Goal: Task Accomplishment & Management: Manage account settings

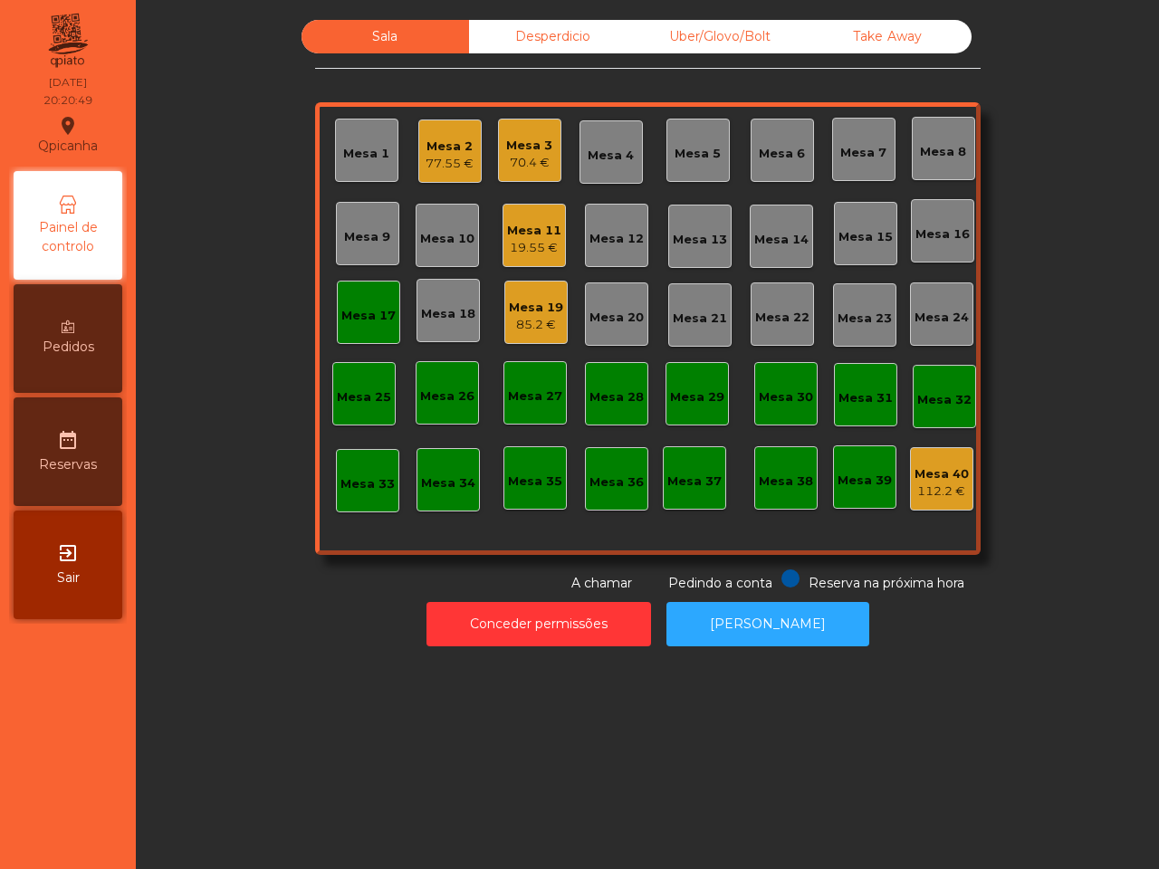
drag, startPoint x: 567, startPoint y: 250, endPoint x: 534, endPoint y: 250, distance: 32.6
click at [563, 250] on div "Mesa 1 Mesa 2 77.55 € Mesa 3 70.4 € Mesa 4 Mesa 5 Mesa 6 Mesa 7 Mesa 8 Mesa 9 M…" at bounding box center [648, 328] width 666 height 453
click at [536, 249] on div "19.55 €" at bounding box center [534, 248] width 54 height 18
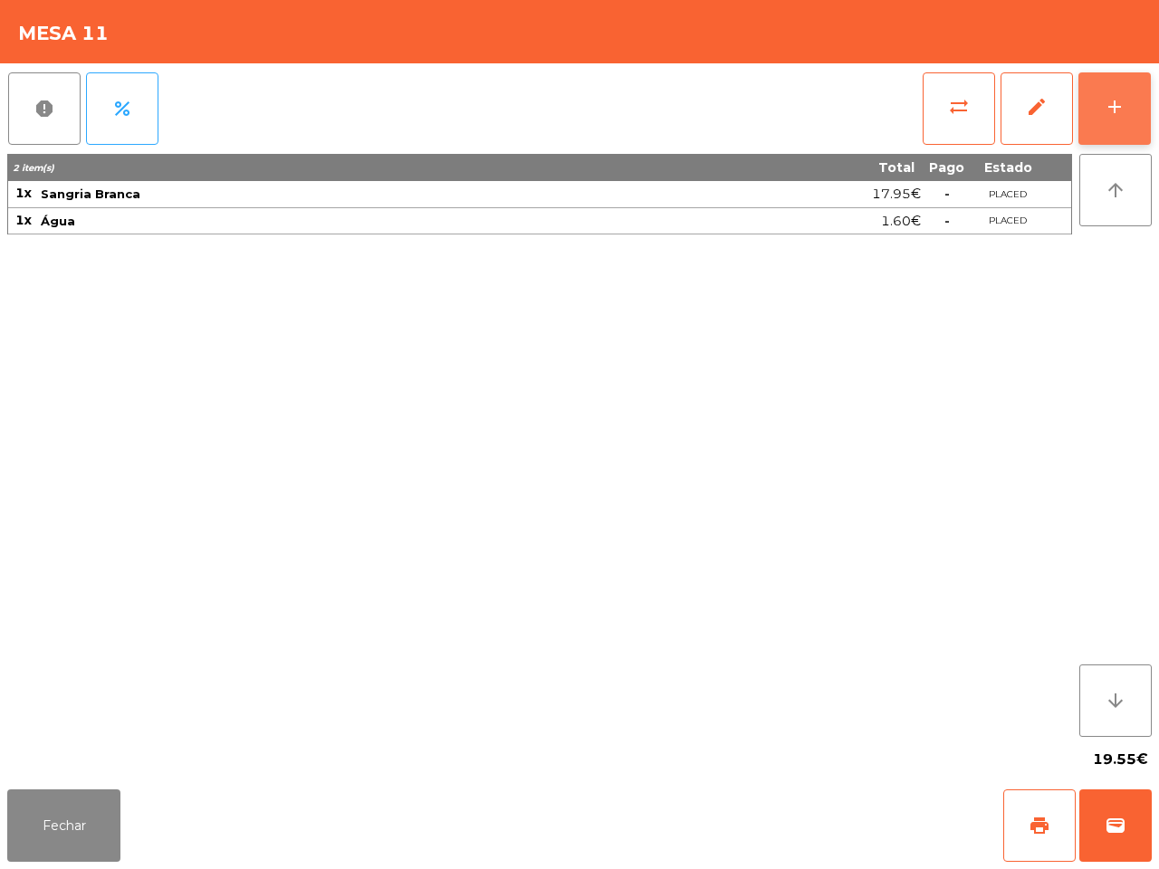
click at [1085, 101] on button "add" at bounding box center [1115, 108] width 72 height 72
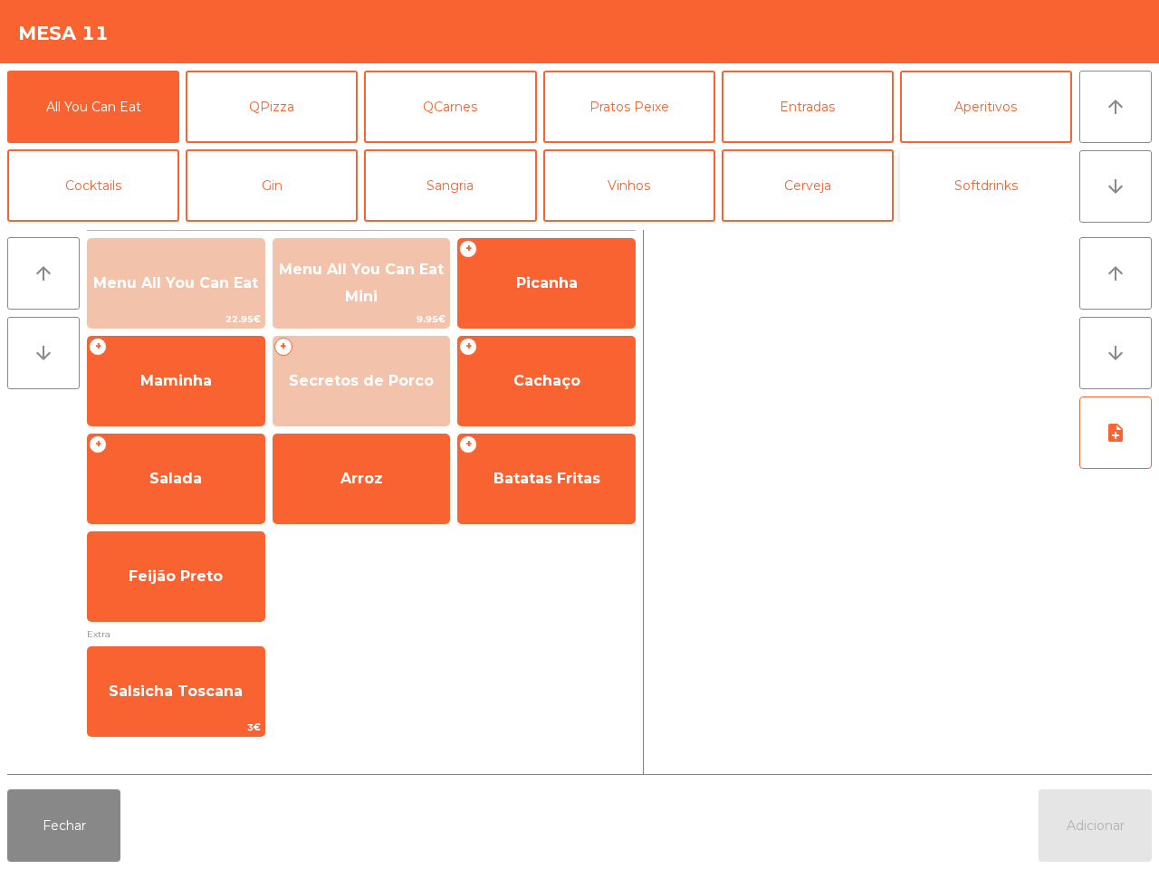
click at [913, 209] on button "Softdrinks" at bounding box center [986, 185] width 172 height 72
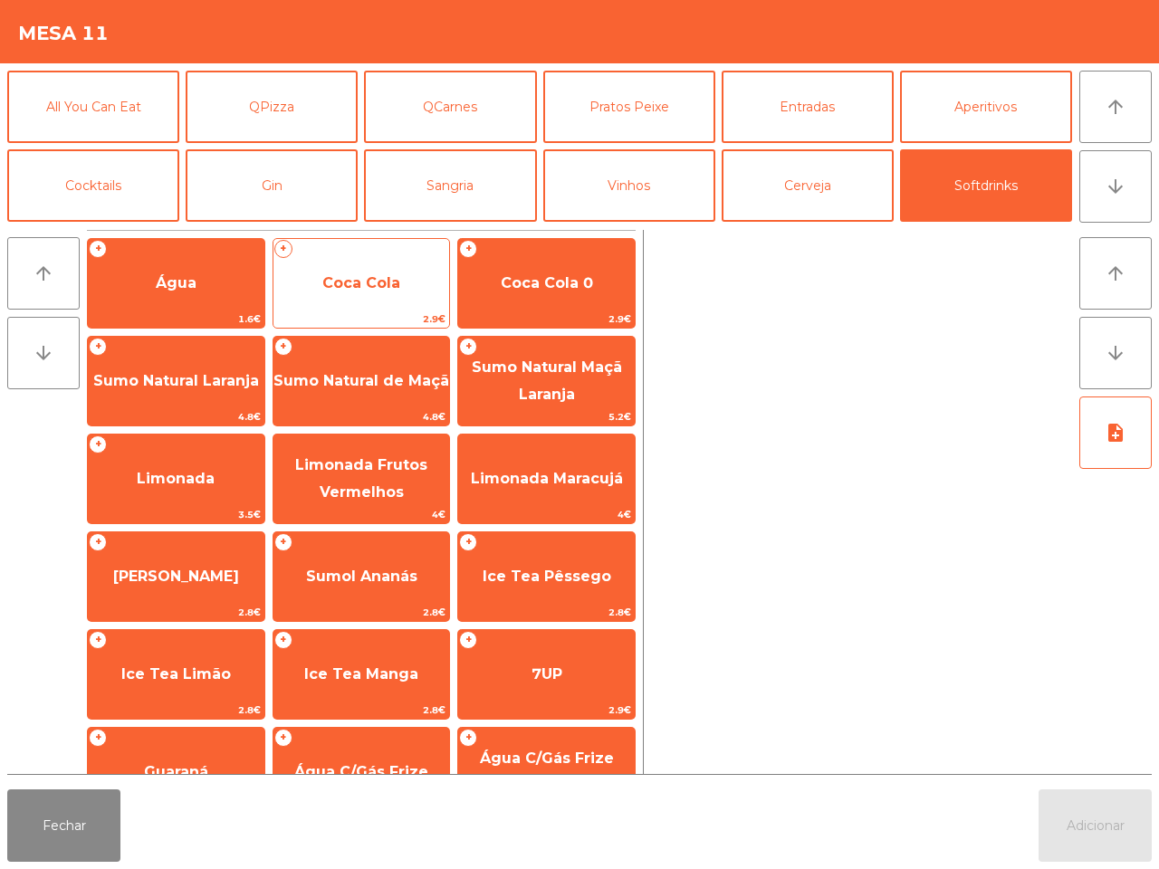
click at [327, 282] on span "Coca Cola" at bounding box center [361, 282] width 78 height 17
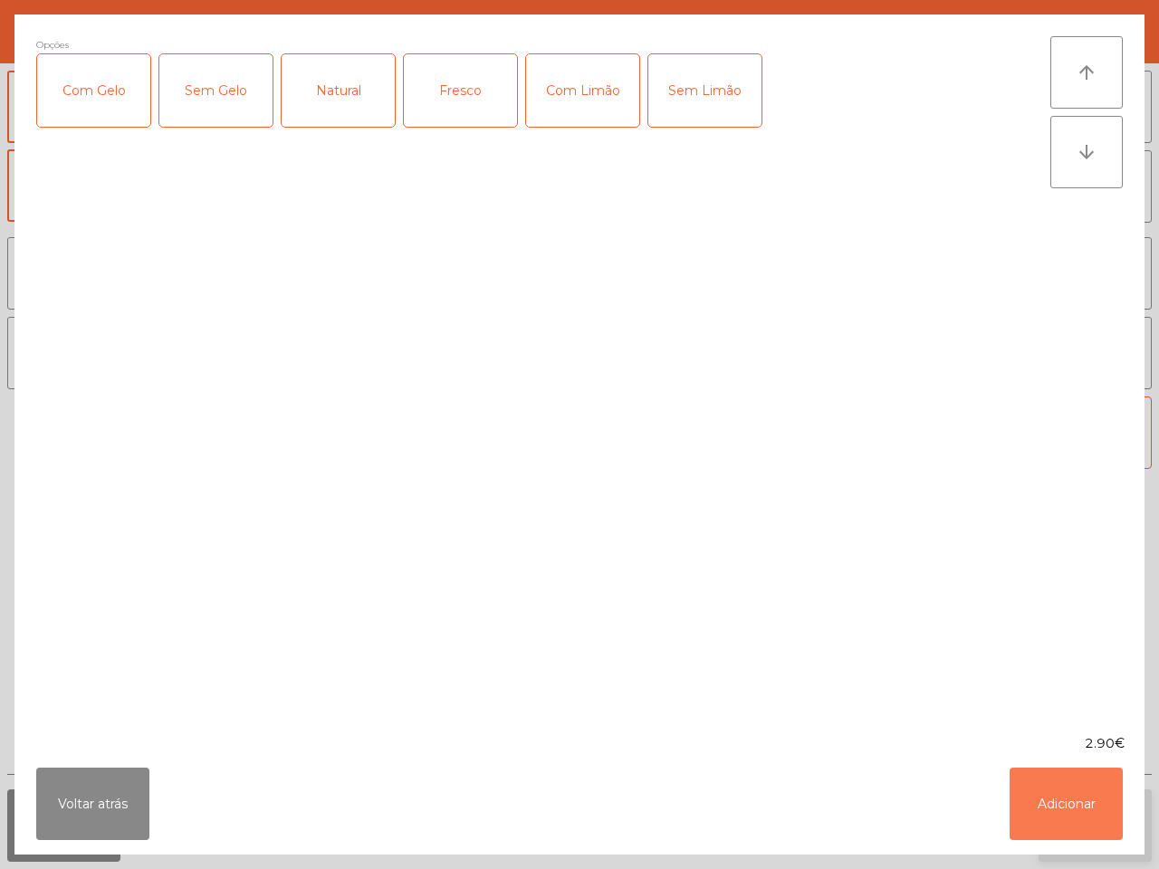
click at [1051, 831] on button "Adicionar" at bounding box center [1066, 804] width 113 height 72
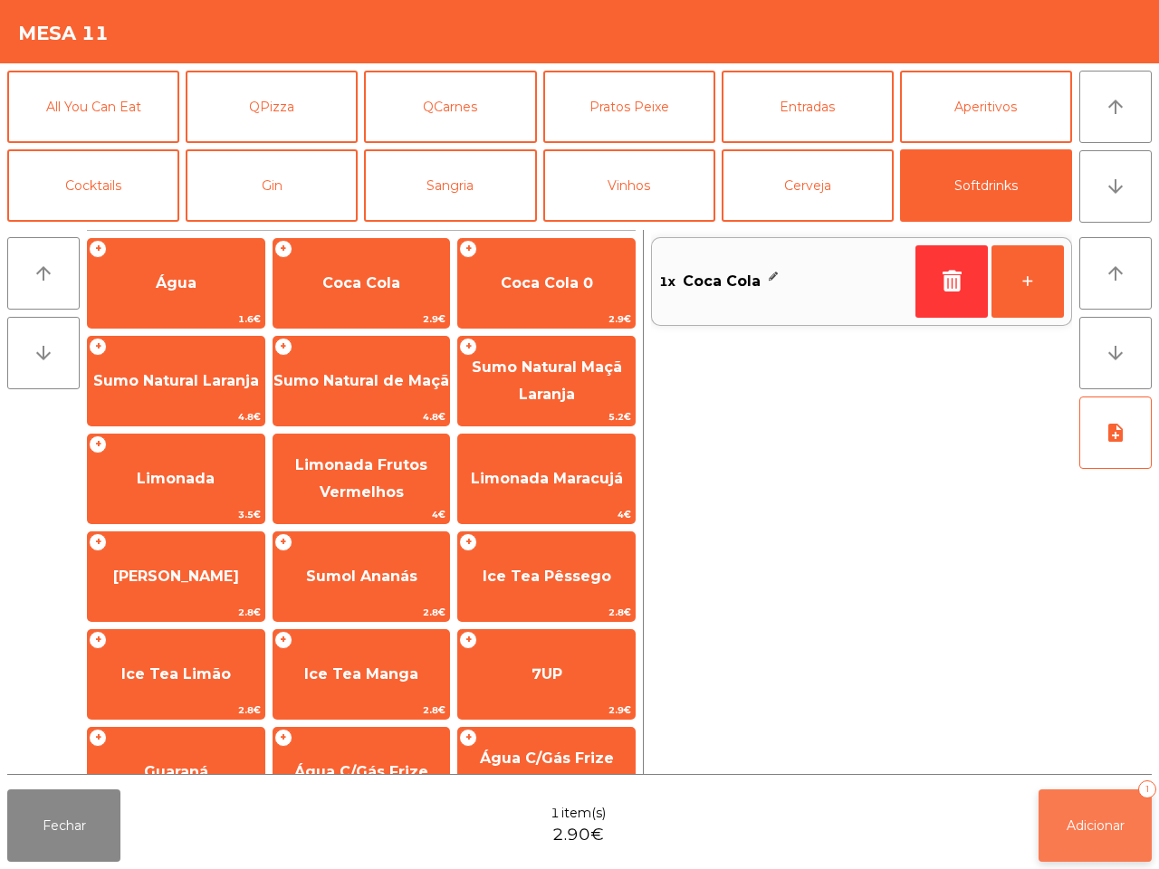
click at [1071, 811] on button "Adicionar 1" at bounding box center [1095, 826] width 113 height 72
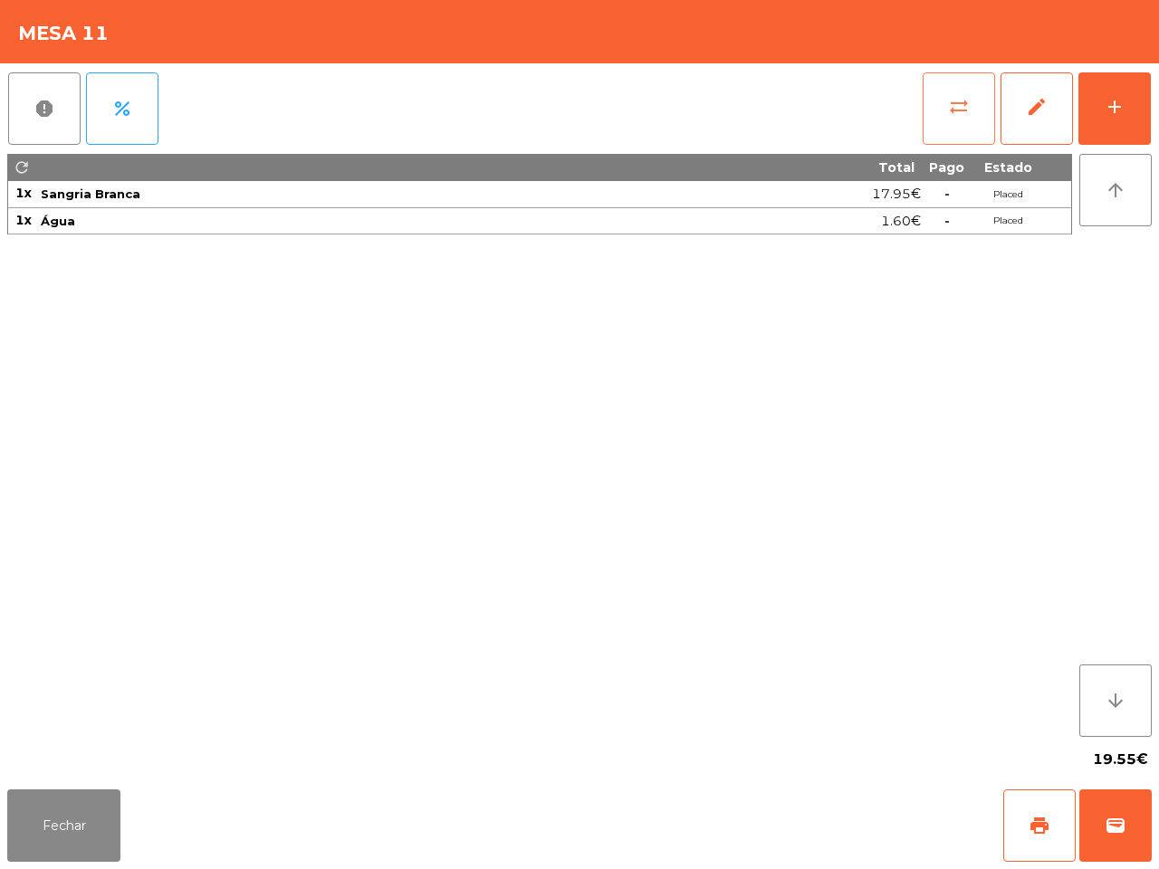
click at [945, 115] on button "sync_alt" at bounding box center [959, 108] width 72 height 72
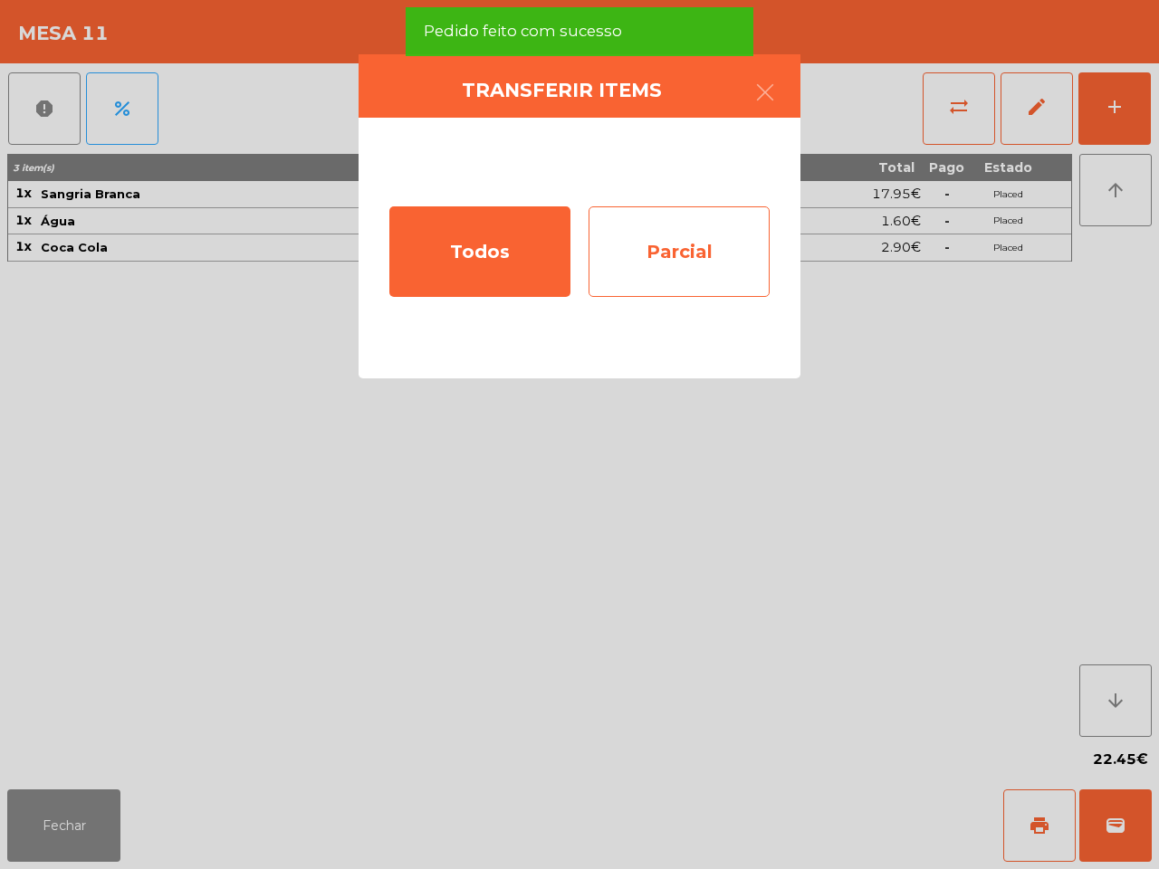
click at [686, 243] on div "Parcial" at bounding box center [679, 251] width 181 height 91
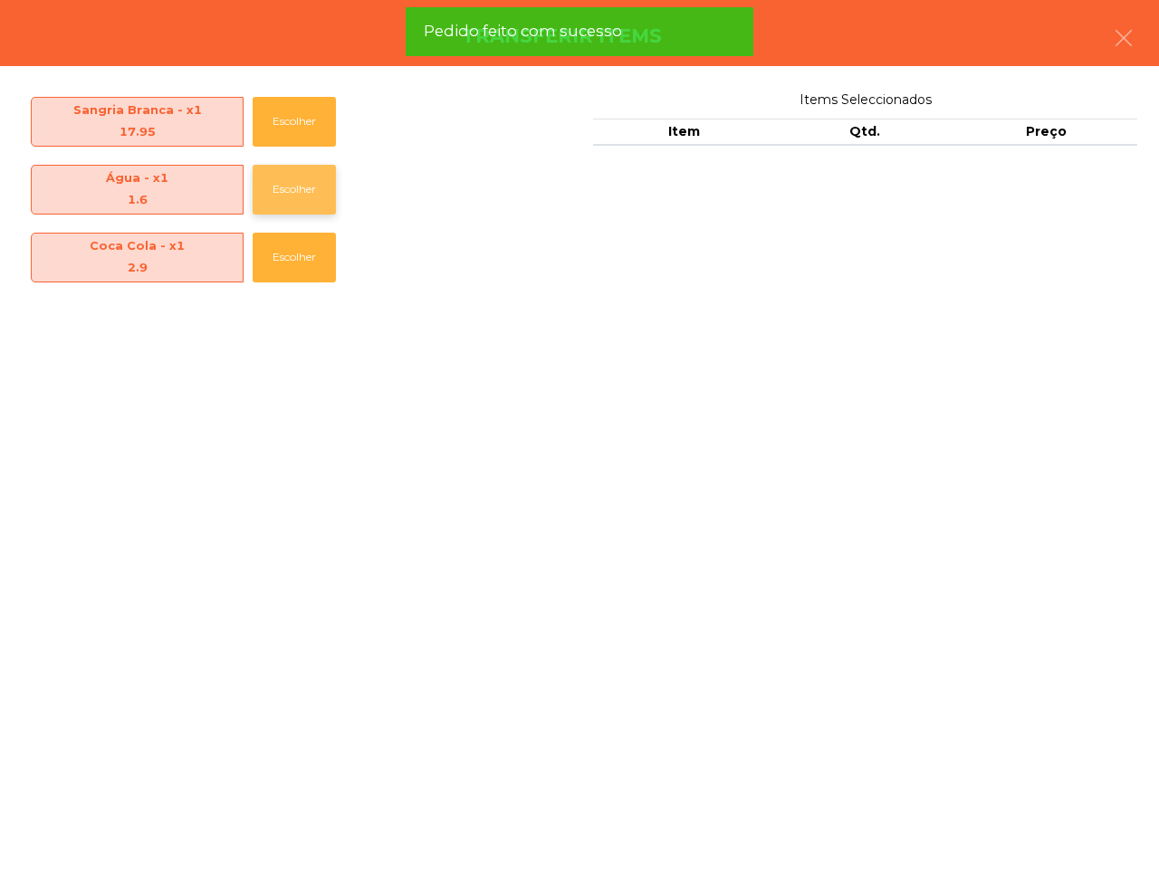
click at [313, 183] on button "Escolher" at bounding box center [294, 190] width 83 height 50
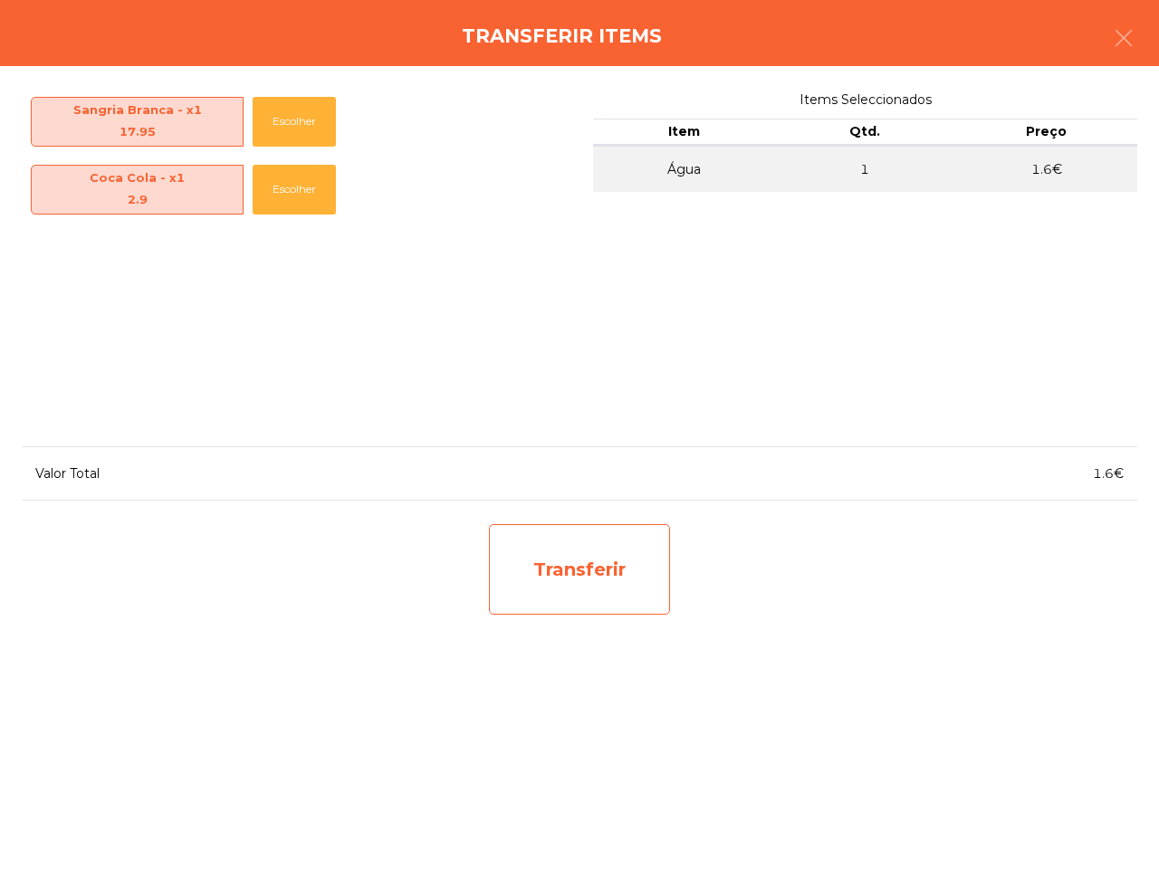
click at [595, 540] on div "Transferir" at bounding box center [579, 569] width 181 height 91
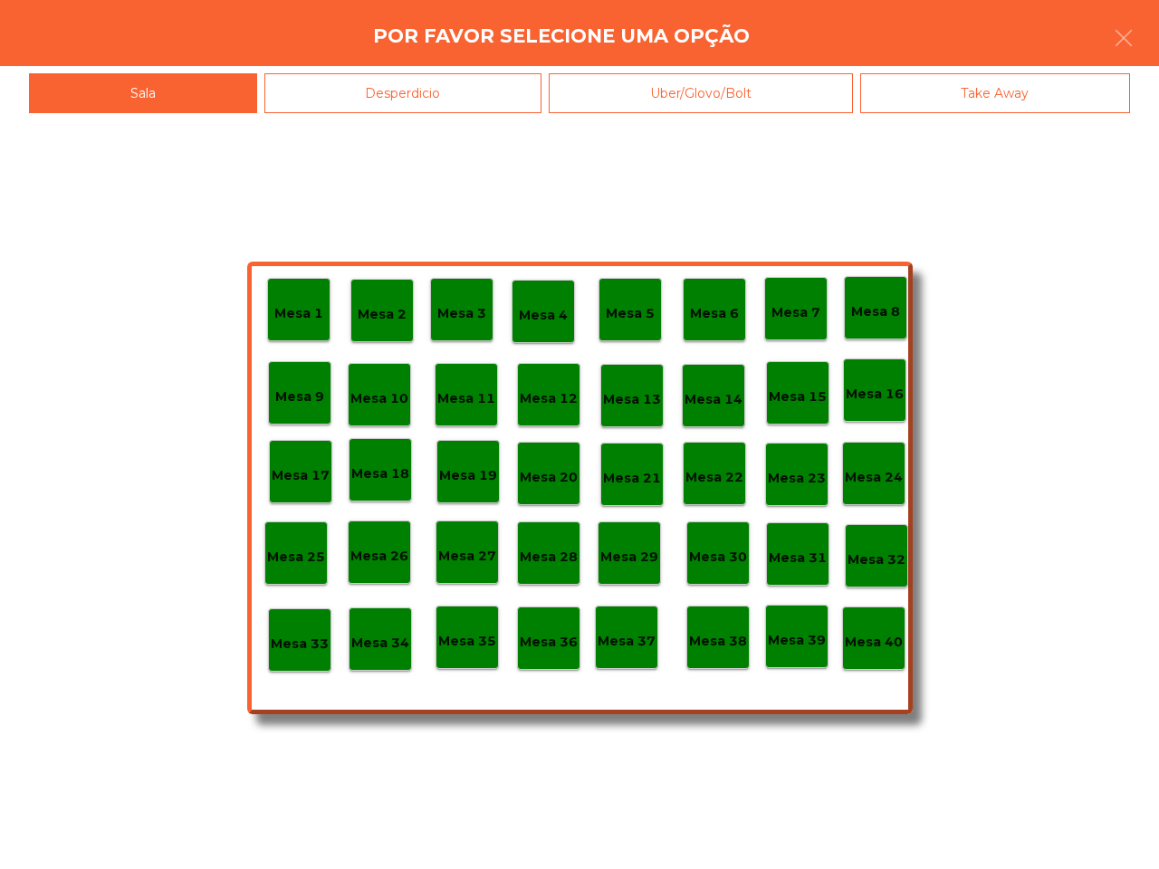
click at [360, 86] on div "Desperdicio" at bounding box center [403, 93] width 278 height 41
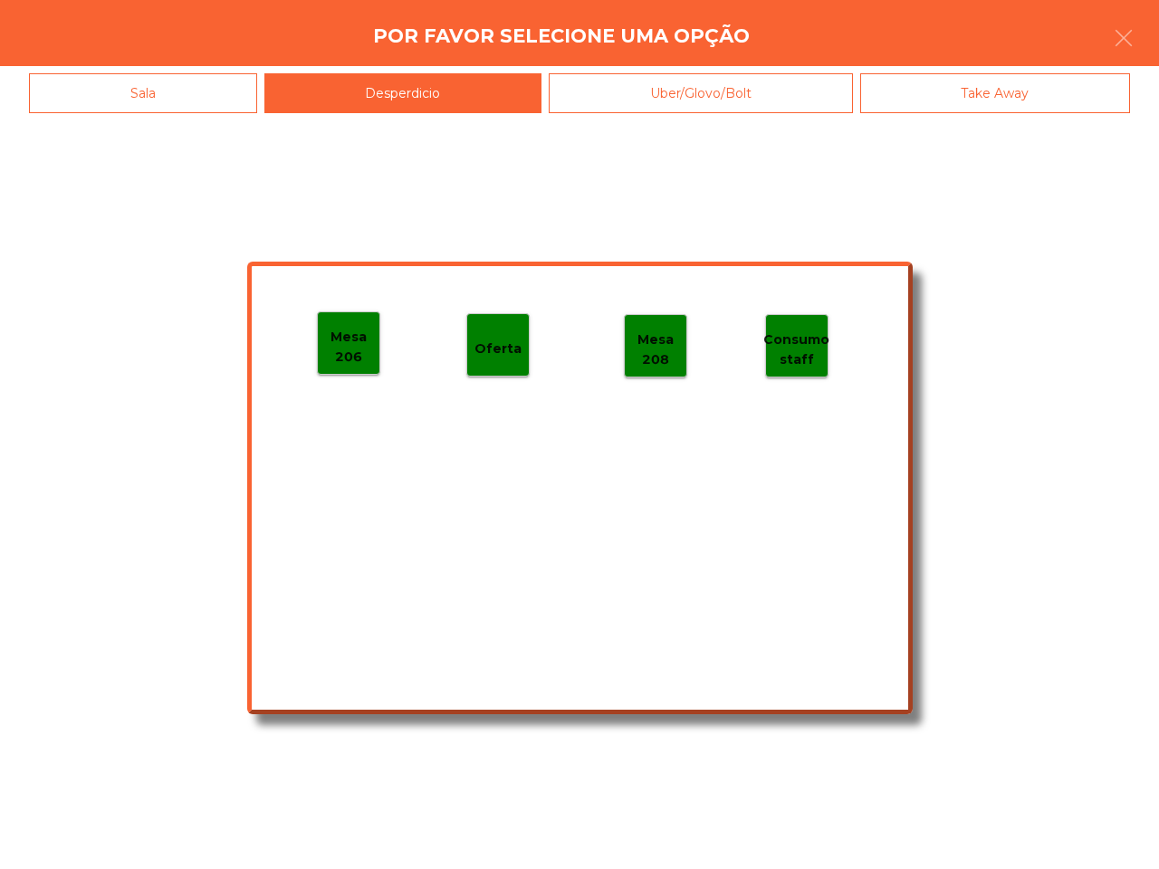
click at [304, 349] on div "Mesa 206 Oferta Mesa 208 Consumo staff" at bounding box center [580, 488] width 666 height 453
click at [321, 336] on p "Mesa 206" at bounding box center [349, 347] width 62 height 41
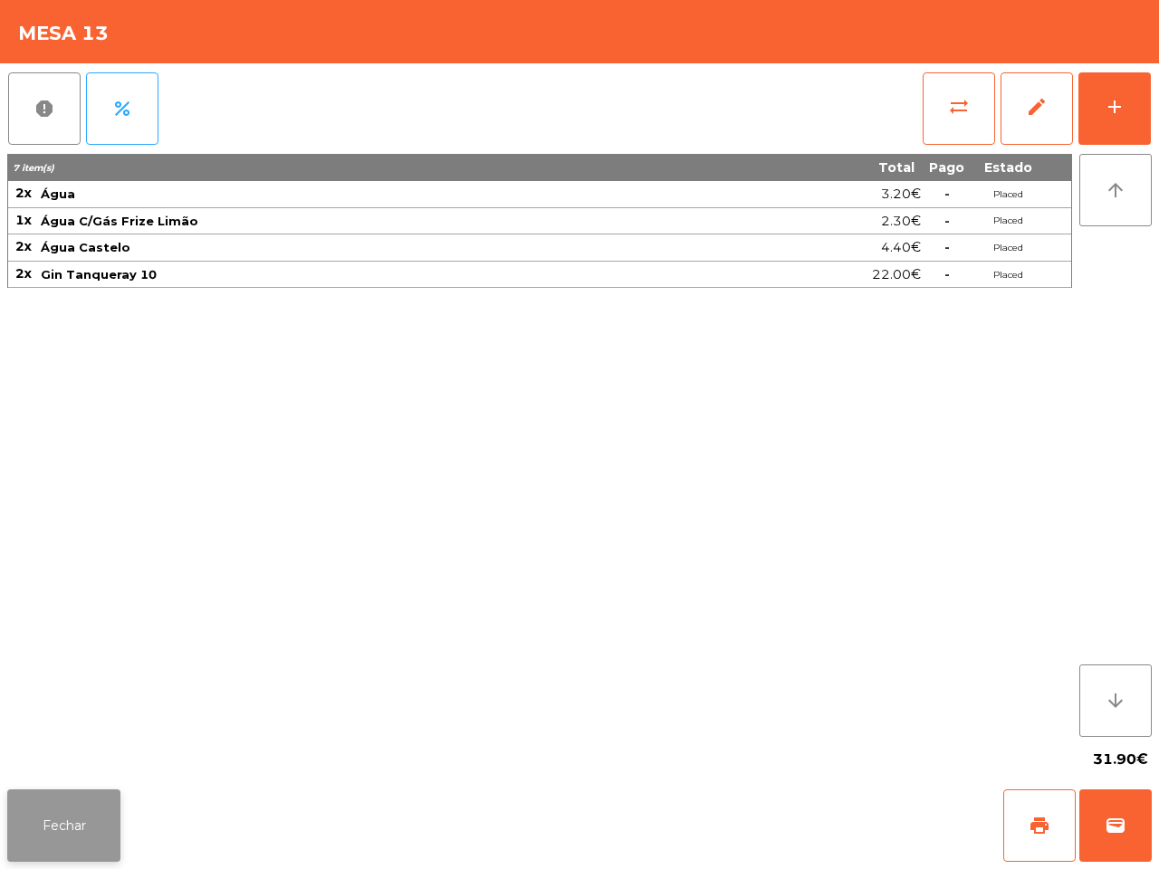
click at [43, 798] on button "Fechar" at bounding box center [63, 826] width 113 height 72
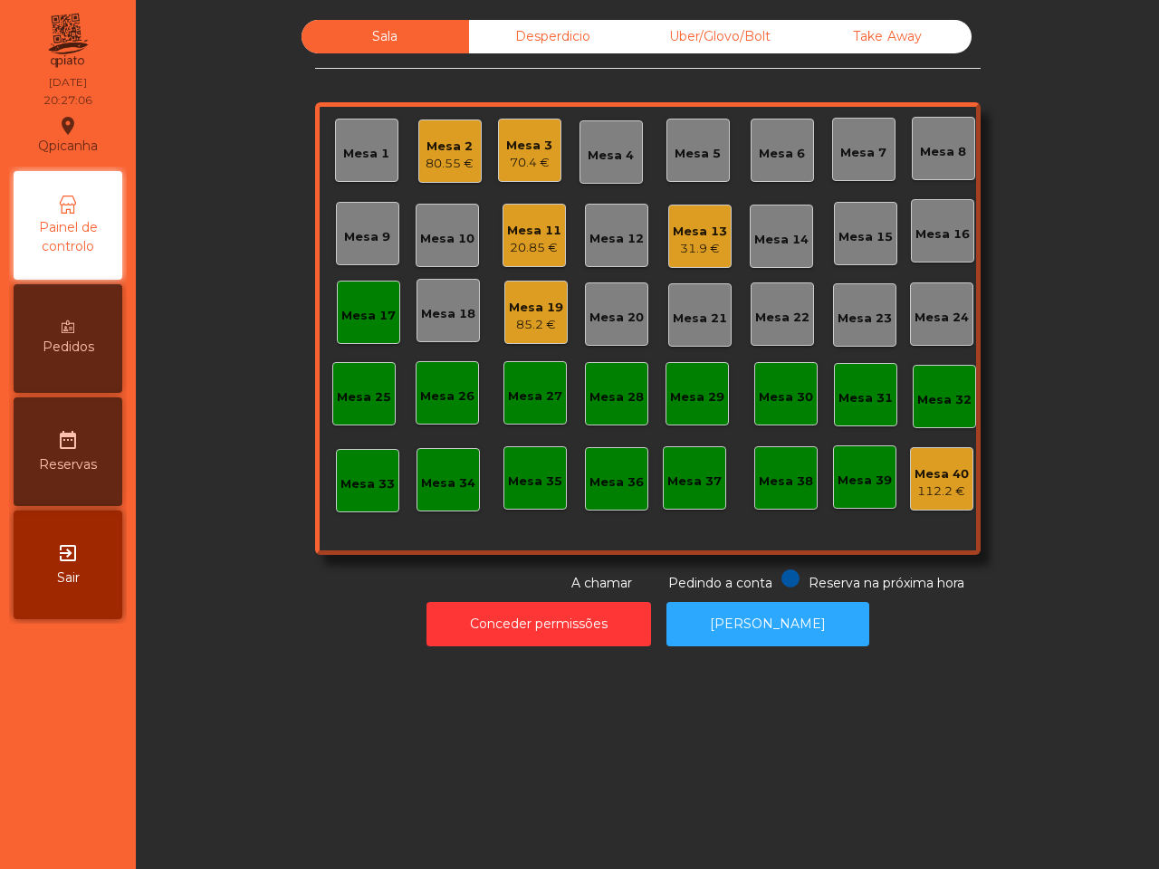
click at [673, 247] on div "31.9 €" at bounding box center [700, 249] width 54 height 18
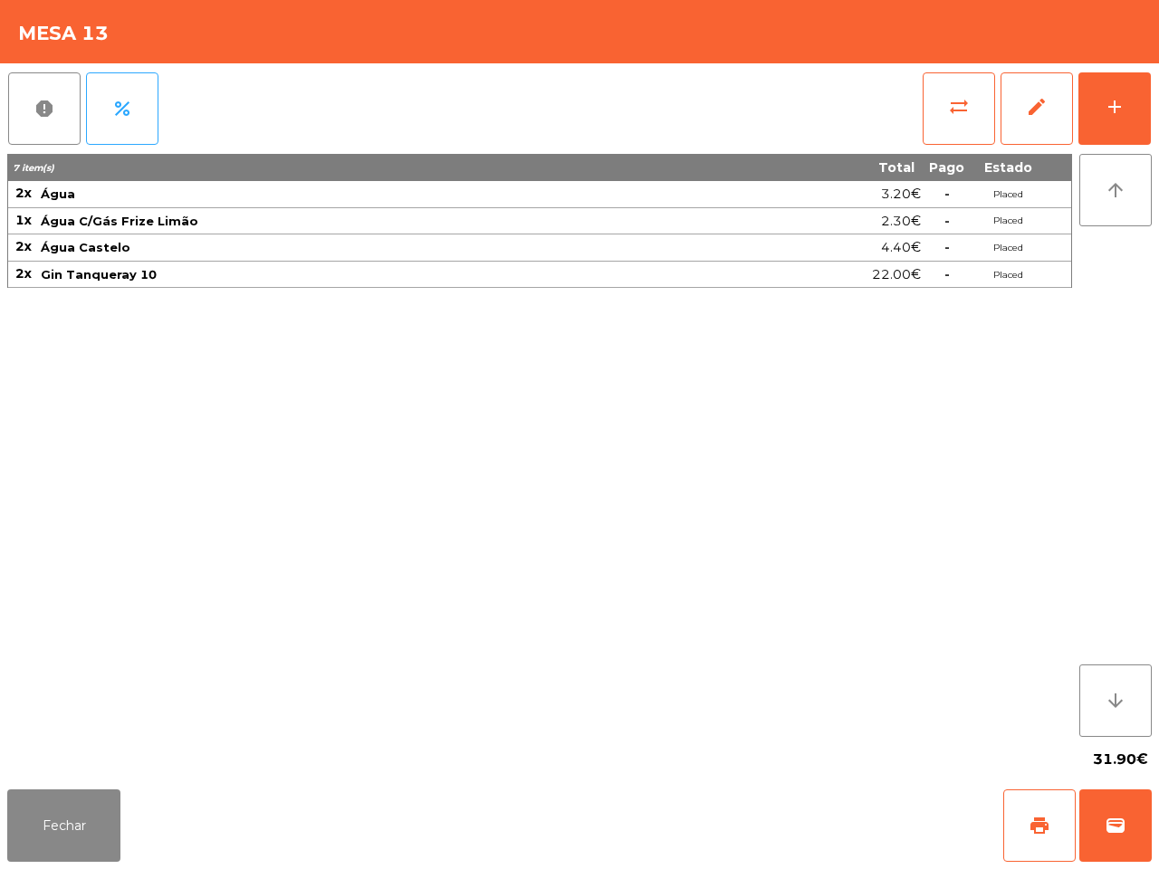
click at [7, 772] on div "report percent sync_alt edit add 7 item(s) Total Pago Estado 2x Água 3.20€ - Pl…" at bounding box center [579, 422] width 1159 height 719
click at [24, 794] on button "Fechar" at bounding box center [63, 826] width 113 height 72
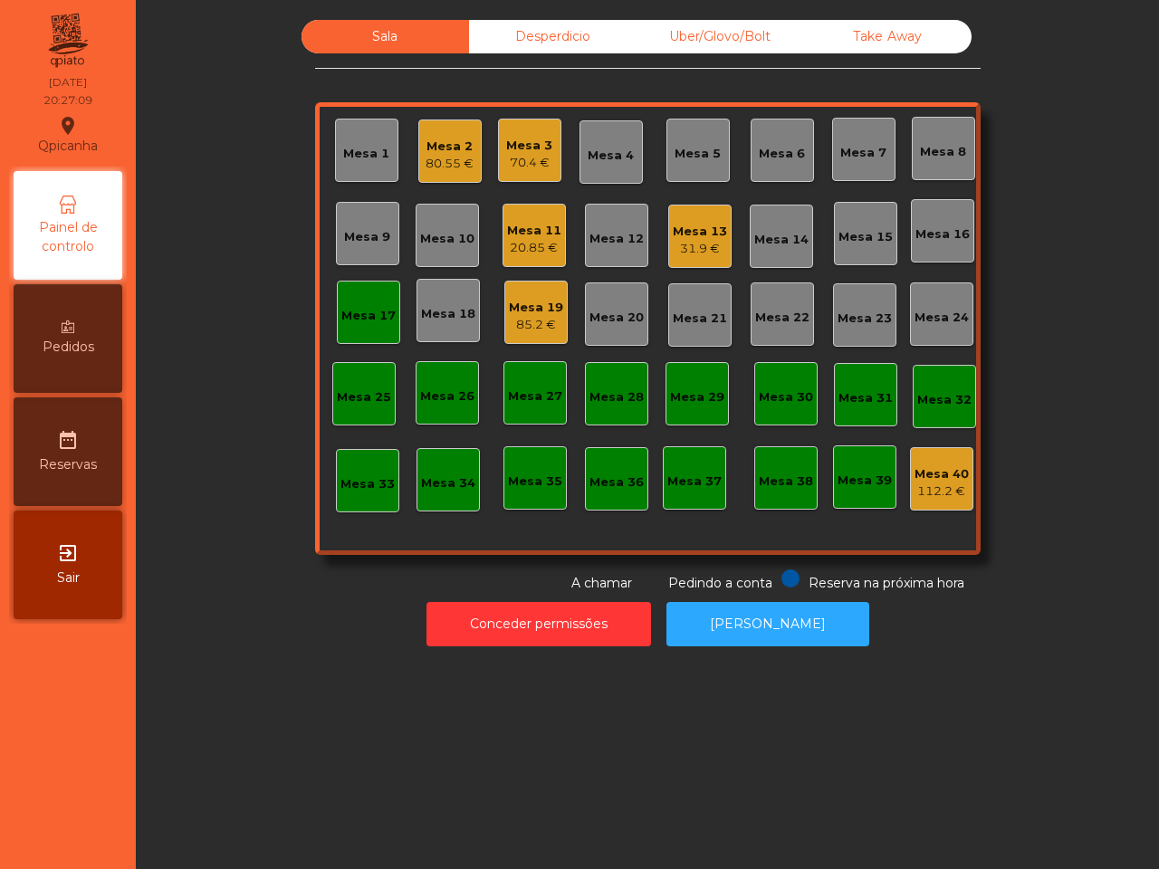
drag, startPoint x: 516, startPoint y: 323, endPoint x: 272, endPoint y: 414, distance: 260.7
click at [272, 414] on div "Sala Desperdicio Uber/Glovo/Bolt Take Away Mesa 1 Mesa 2 80.55 € Mesa 3 70.4 € …" at bounding box center [647, 306] width 974 height 573
click at [553, 310] on div "Mesa 19" at bounding box center [536, 308] width 54 height 18
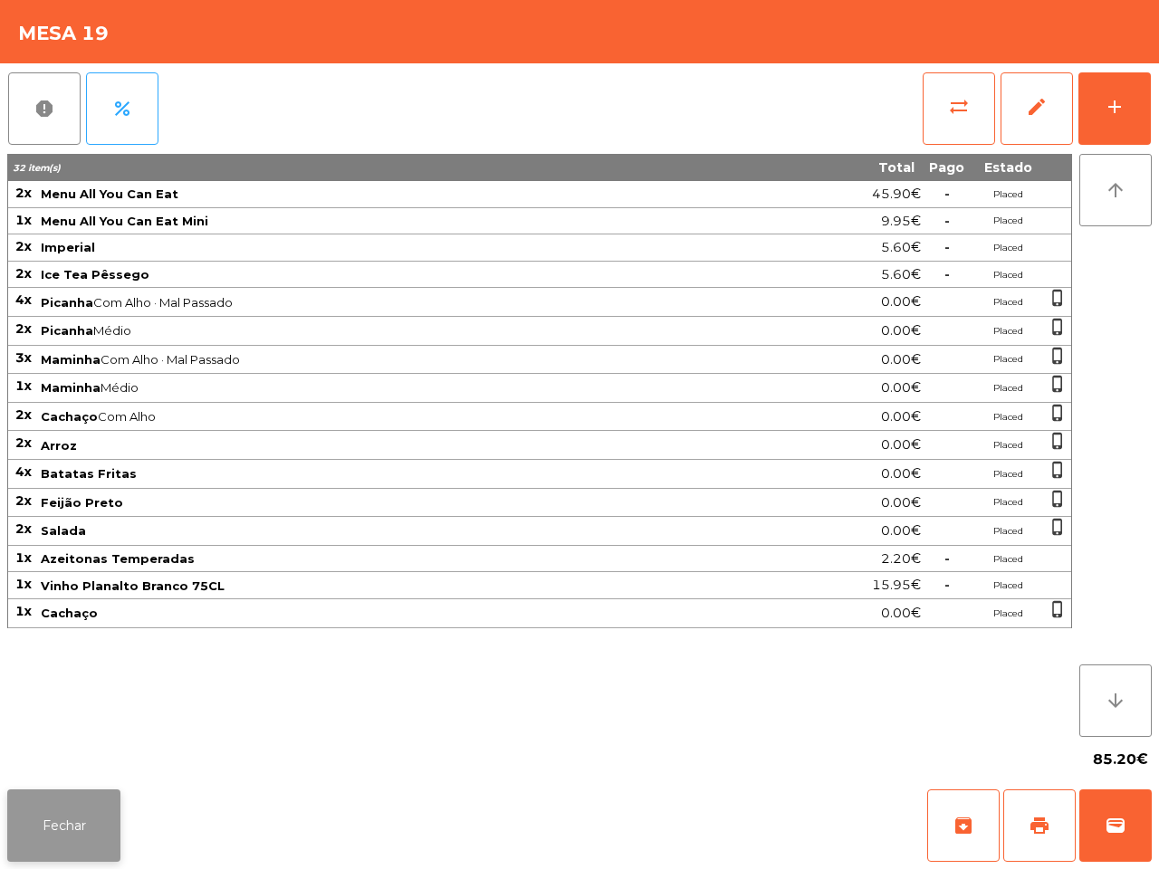
click at [74, 809] on button "Fechar" at bounding box center [63, 826] width 113 height 72
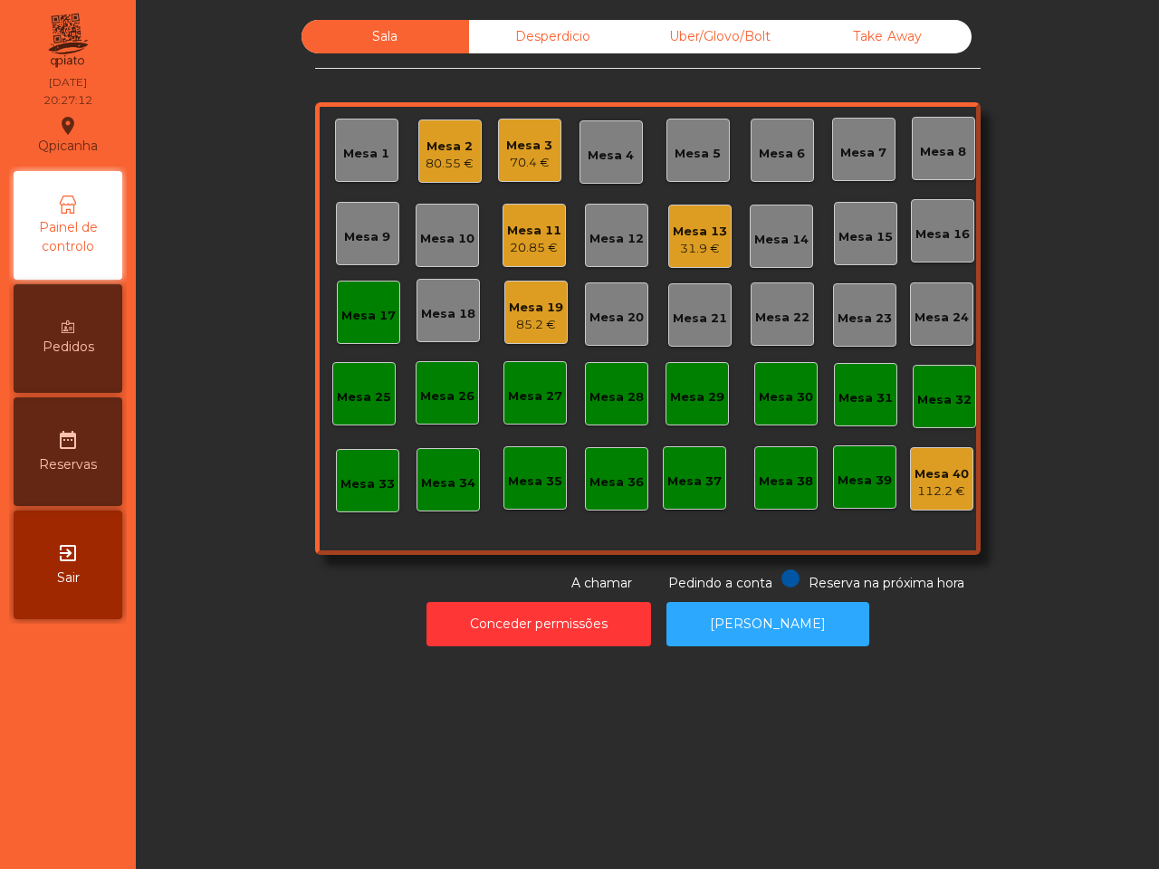
drag, startPoint x: 225, startPoint y: 677, endPoint x: 228, endPoint y: 667, distance: 11.5
click at [224, 677] on div "Sala Desperdicio Uber/Glovo/Bolt Take Away Mesa 1 Mesa 2 80.55 € Mesa 3 70.4 € …" at bounding box center [647, 434] width 1023 height 869
click at [652, 18] on div "Sala Desperdicio Uber/Glovo/Bolt Take Away Mesa 1 112.8 € Mesa 2 96.4 € Mesa 3 …" at bounding box center [648, 333] width 1002 height 645
click at [655, 27] on div "Uber/Glovo/Bolt" at bounding box center [721, 37] width 168 height 34
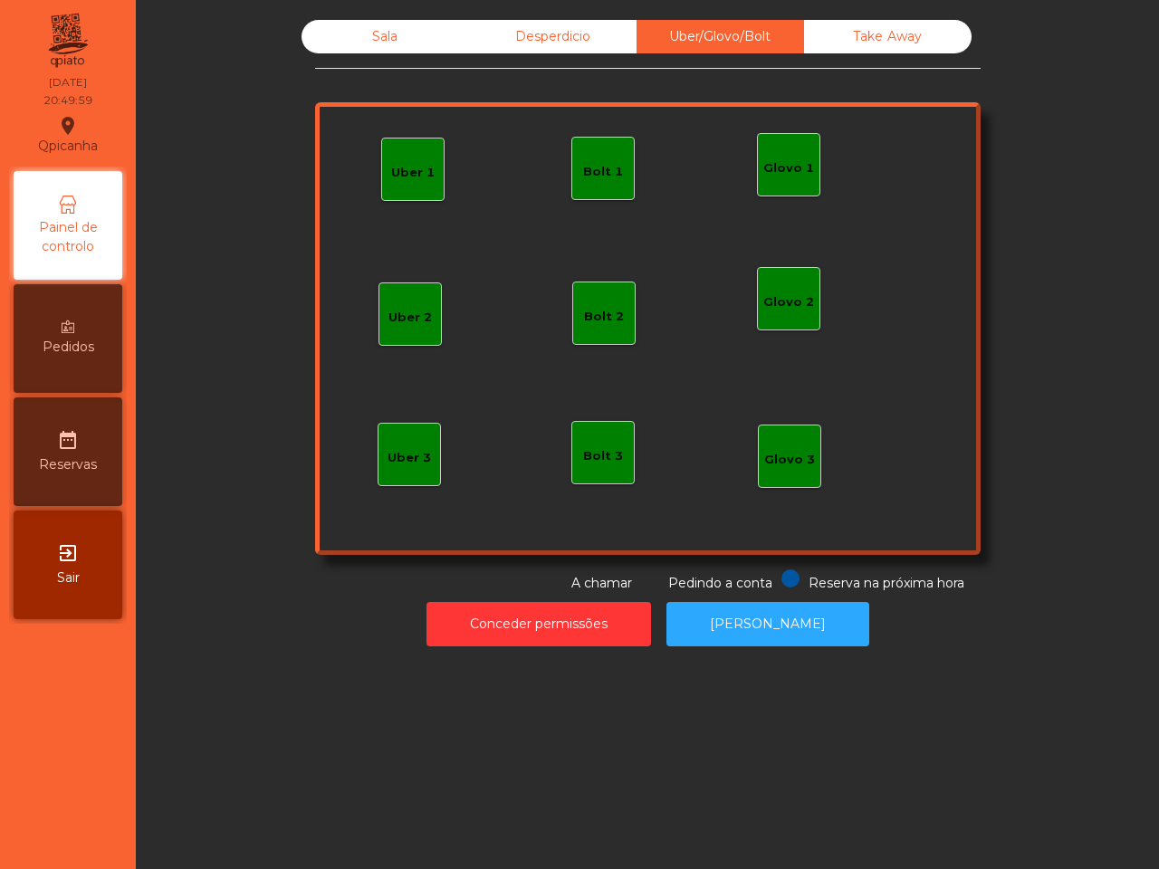
click at [408, 173] on div "Uber 1" at bounding box center [412, 173] width 43 height 18
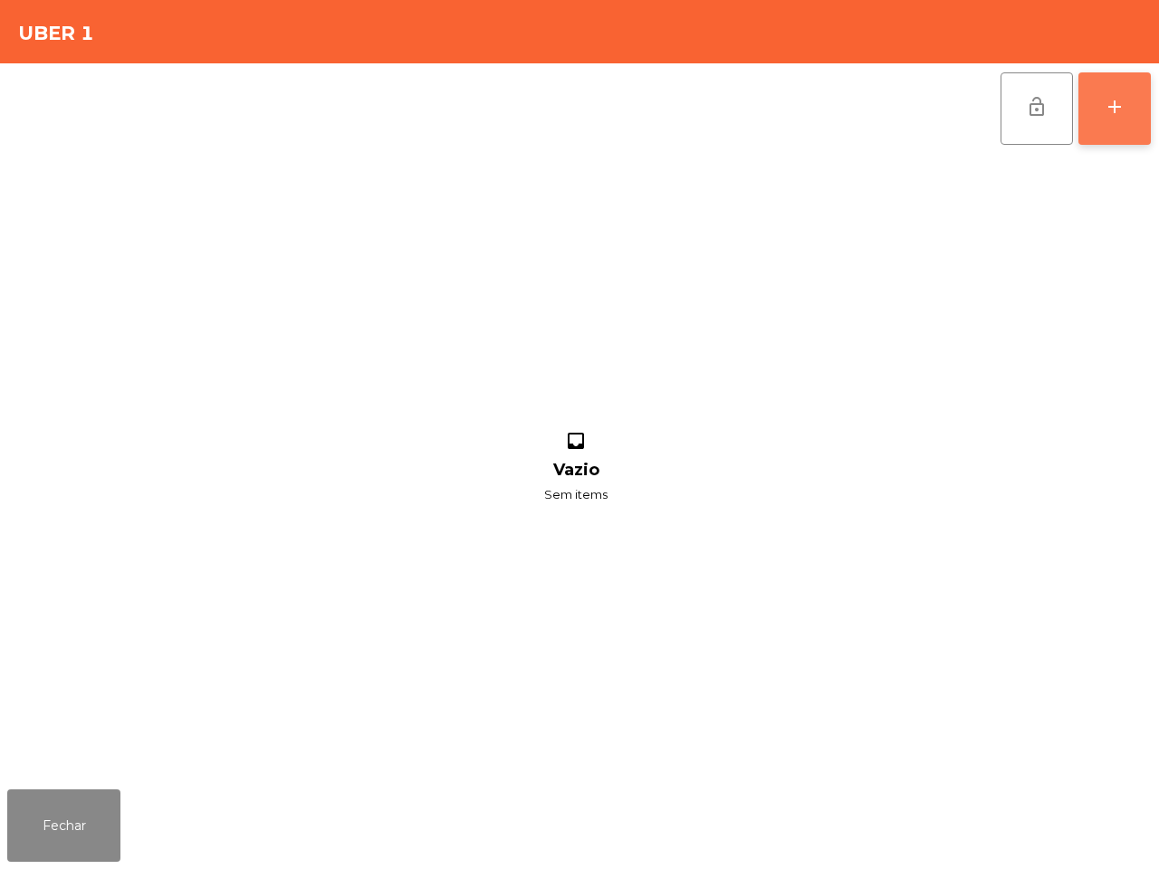
click at [1124, 96] on div "add" at bounding box center [1115, 107] width 22 height 22
drag, startPoint x: 1124, startPoint y: 96, endPoint x: 1112, endPoint y: 92, distance: 12.3
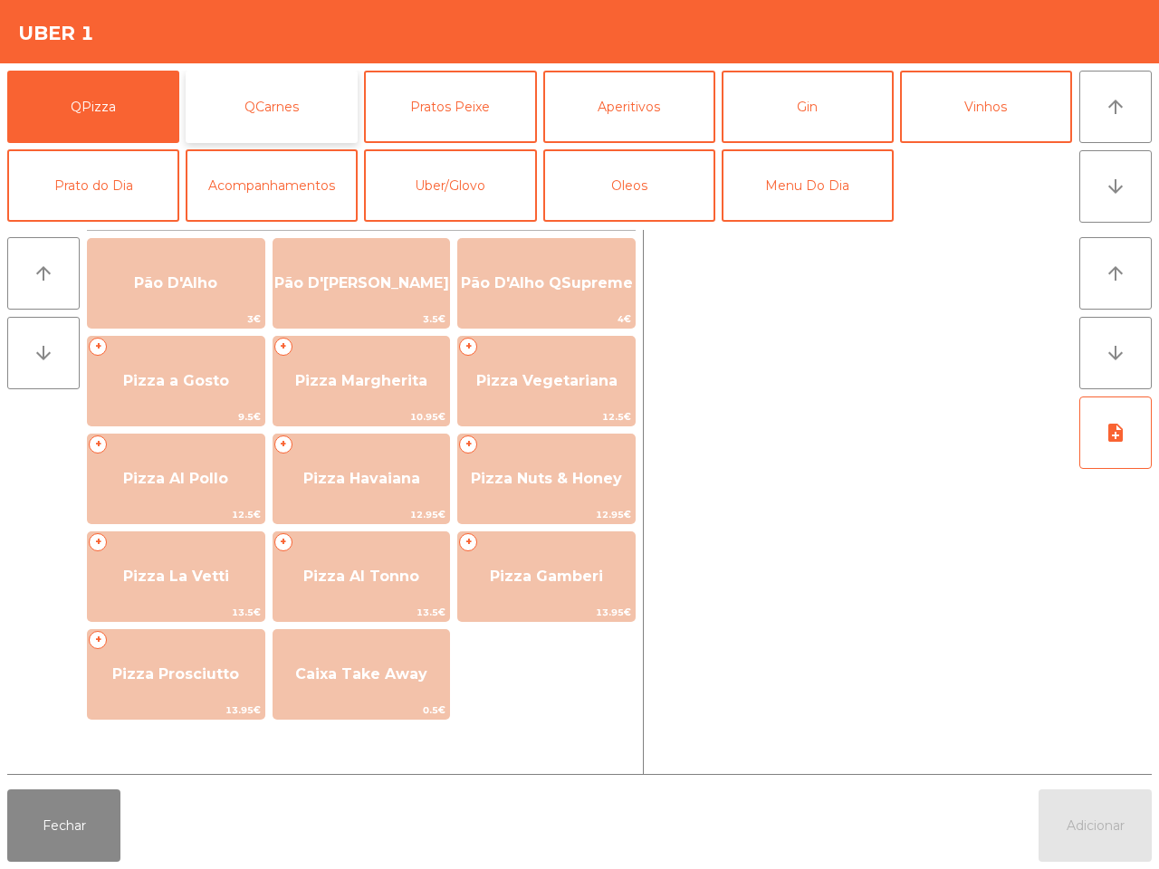
drag, startPoint x: 1112, startPoint y: 92, endPoint x: 287, endPoint y: 123, distance: 825.6
click at [287, 123] on button "QCarnes" at bounding box center [272, 107] width 172 height 72
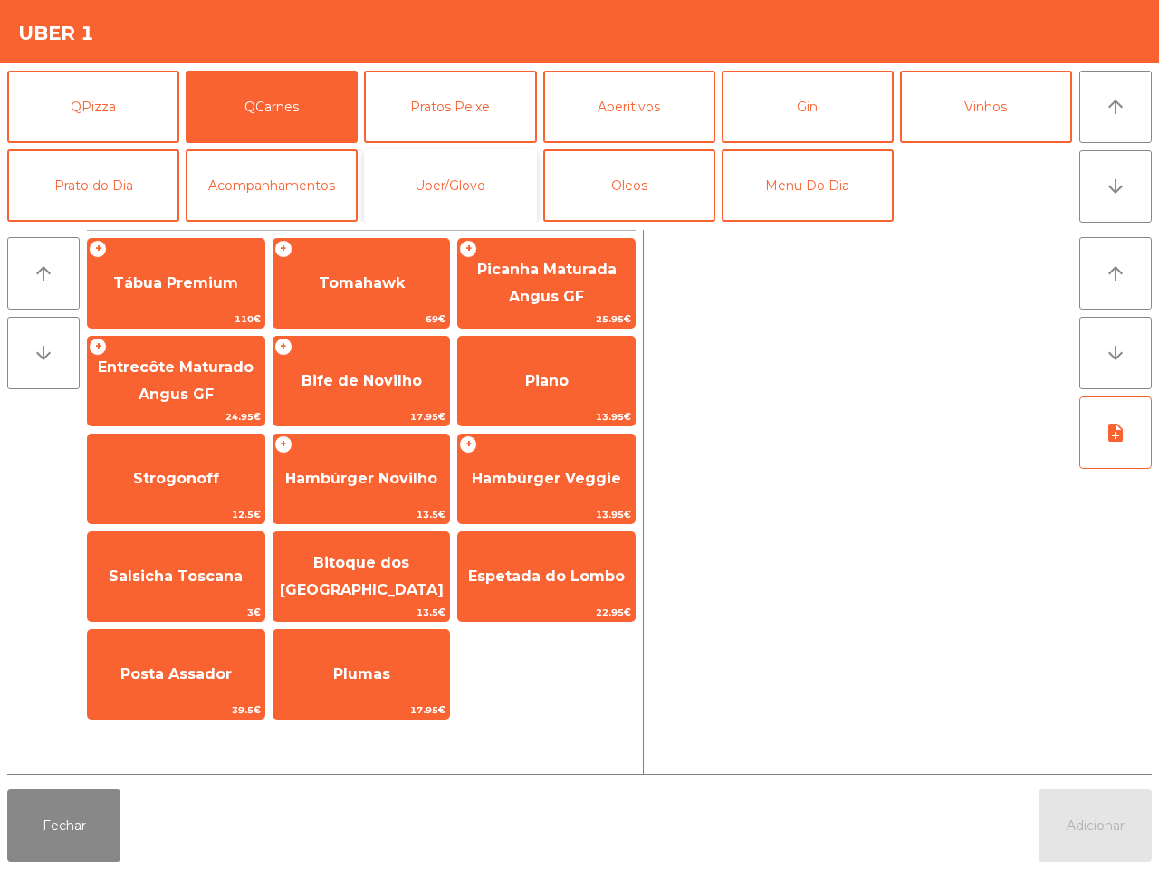
click at [496, 206] on button "Uber/Glovo" at bounding box center [450, 185] width 172 height 72
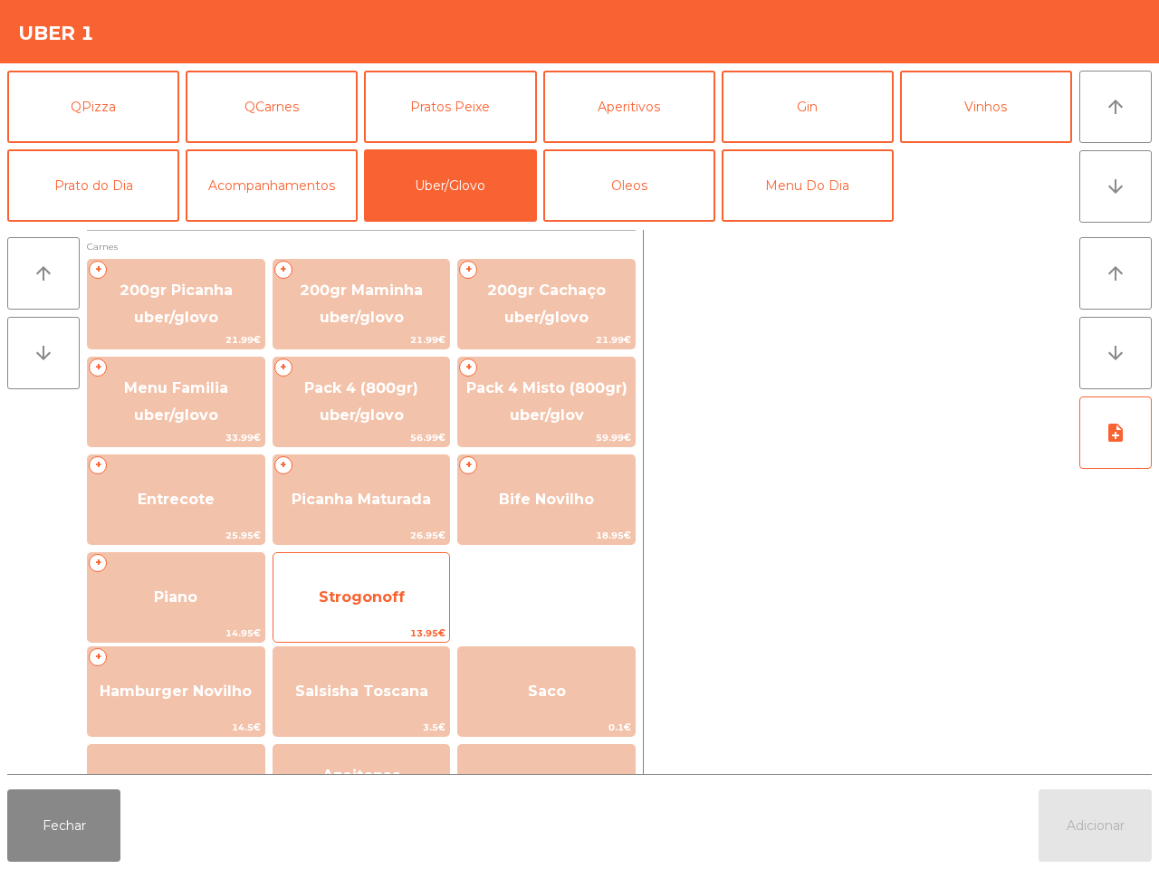
click at [329, 593] on span "Strogonoff" at bounding box center [362, 597] width 86 height 17
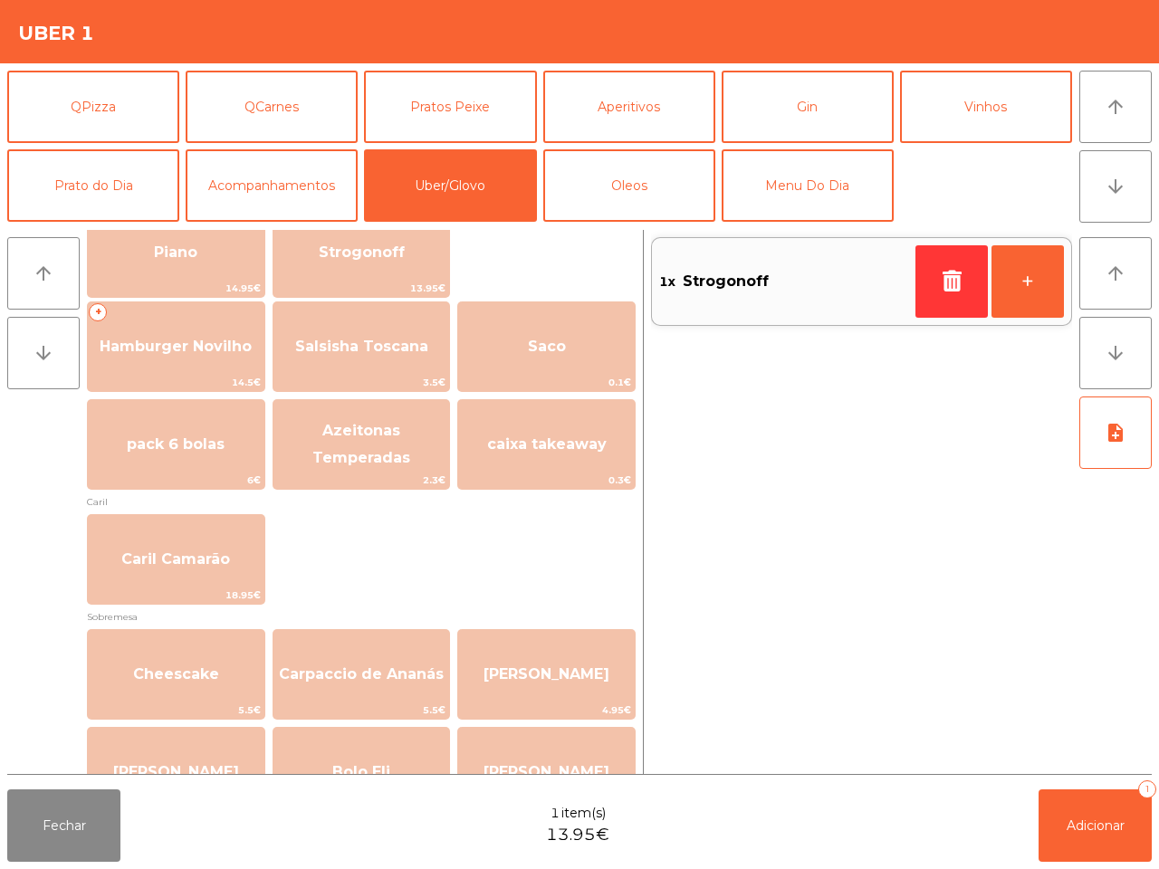
scroll to position [340, 0]
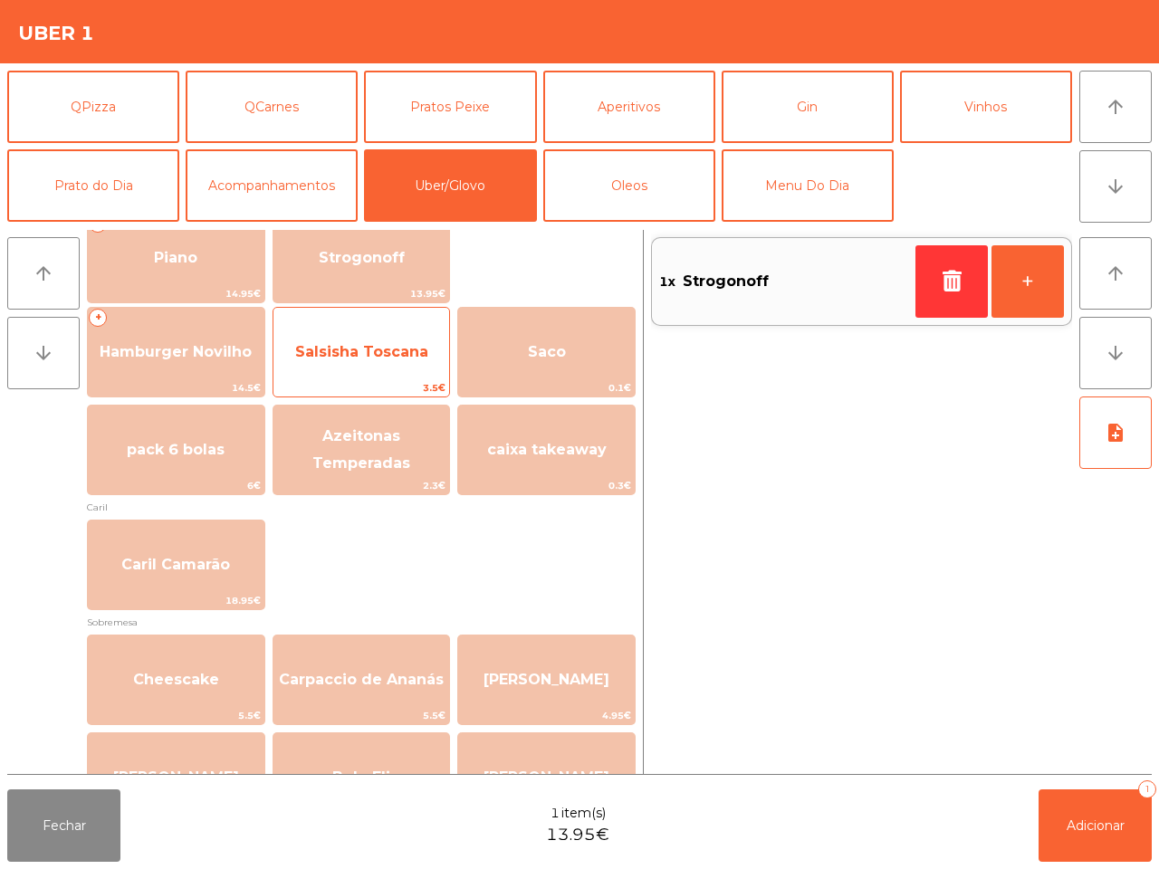
click at [389, 353] on span "Salsisha Toscana" at bounding box center [361, 351] width 133 height 17
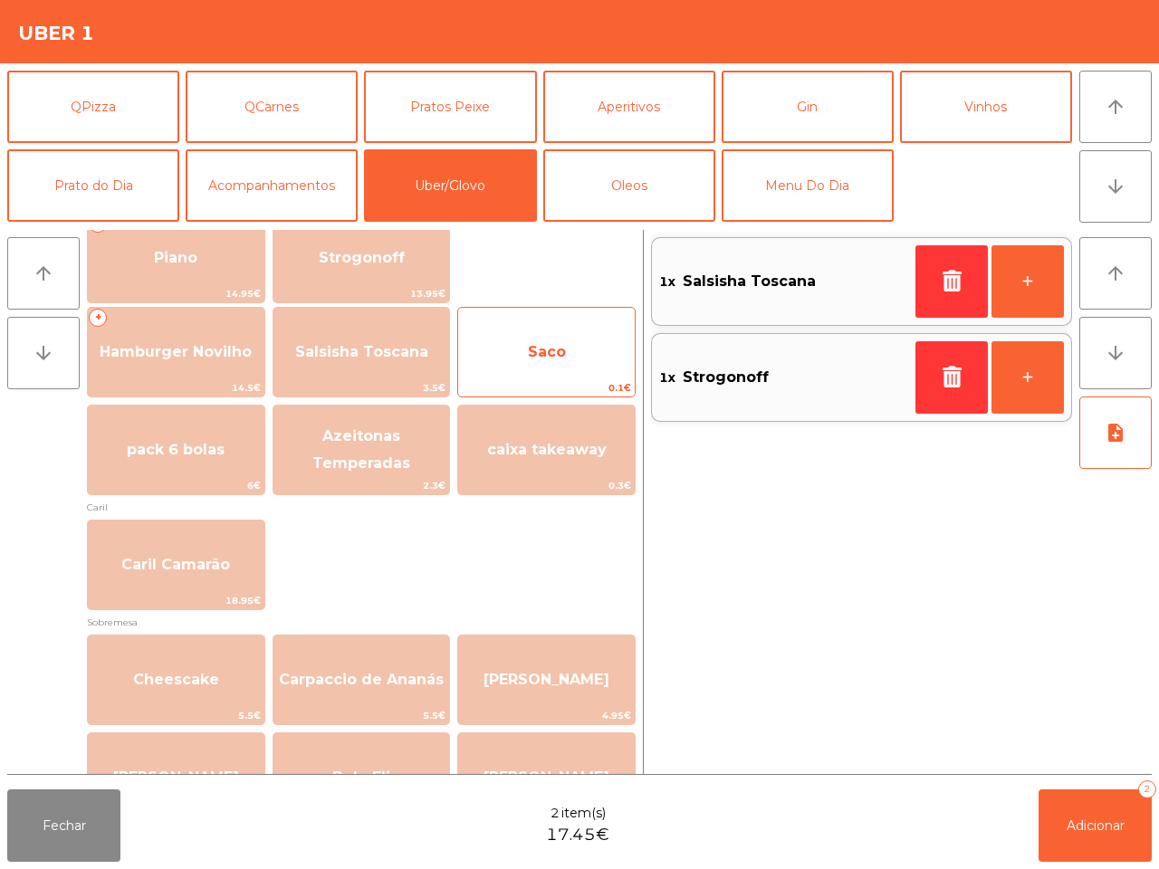
click at [516, 354] on span "Saco" at bounding box center [546, 352] width 177 height 49
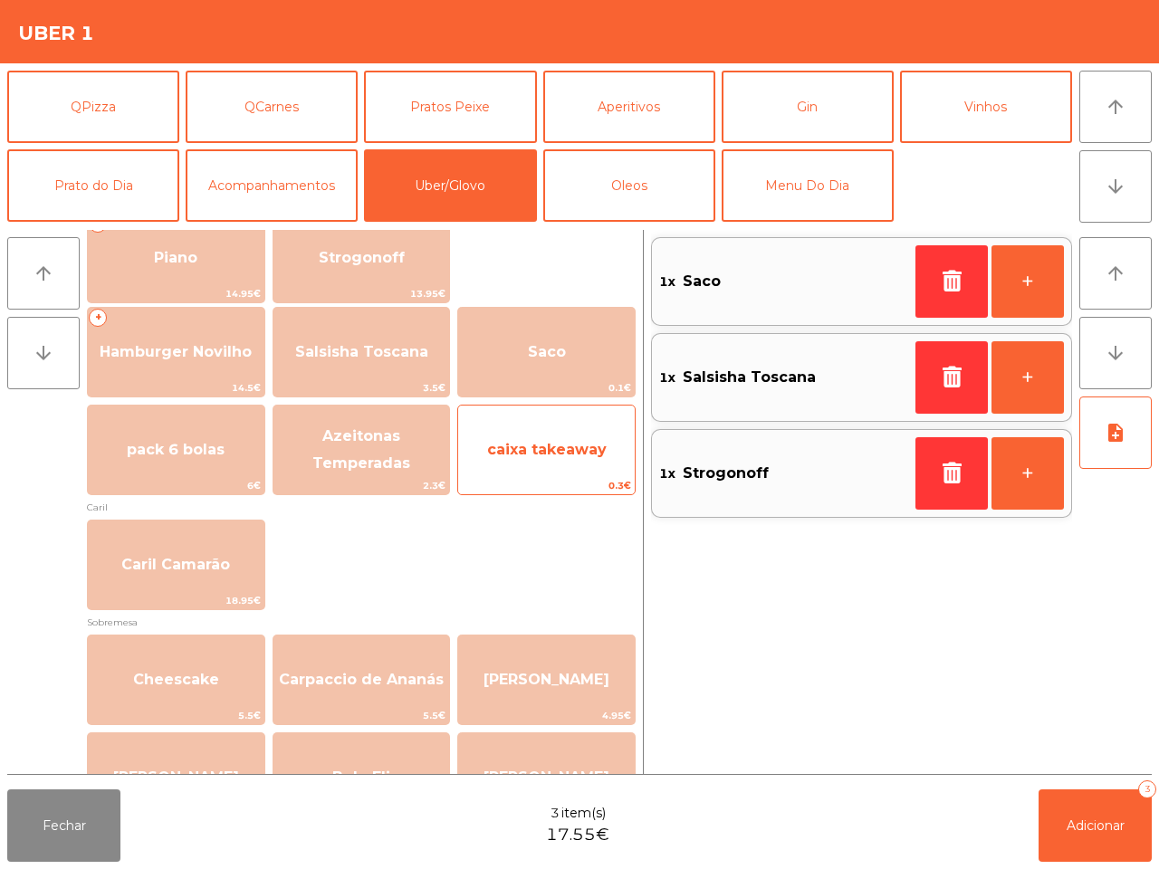
click at [519, 439] on span "caixa takeaway" at bounding box center [546, 450] width 177 height 49
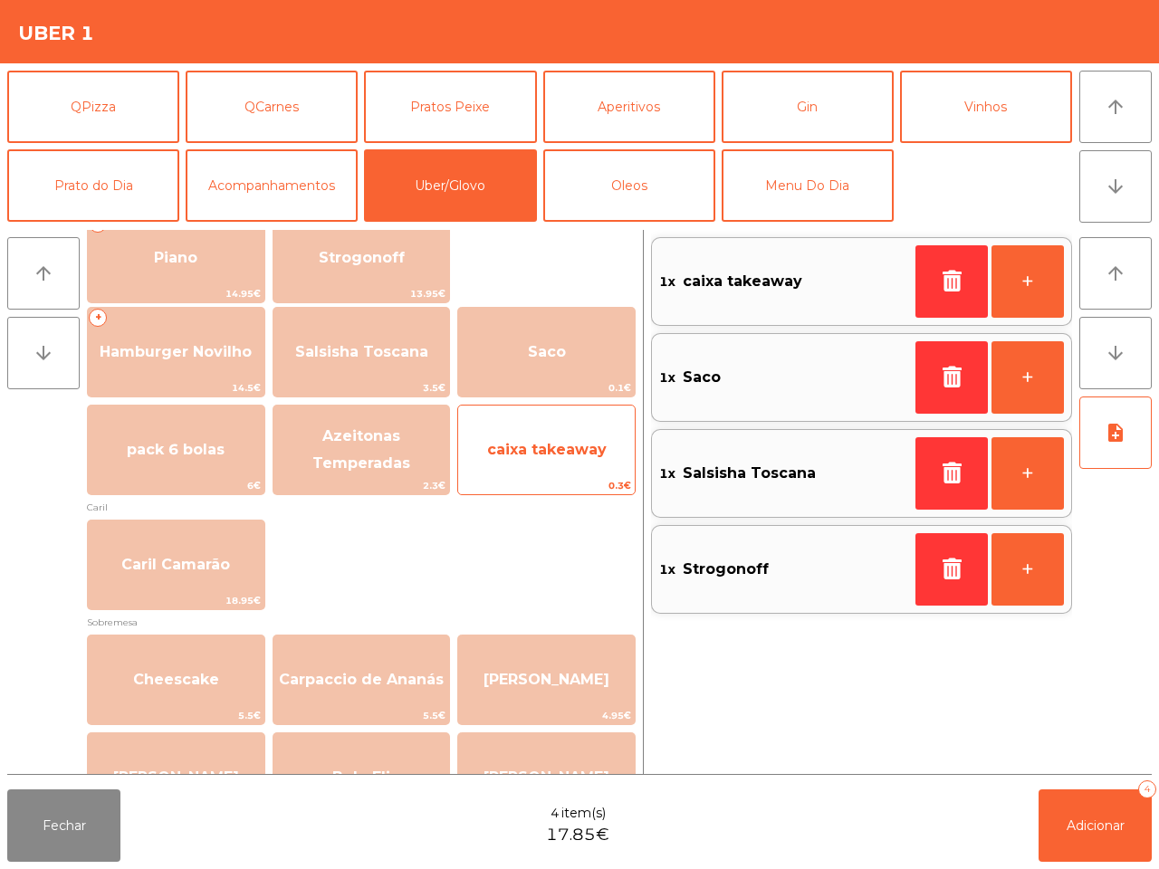
click at [519, 462] on span "caixa takeaway" at bounding box center [546, 450] width 177 height 49
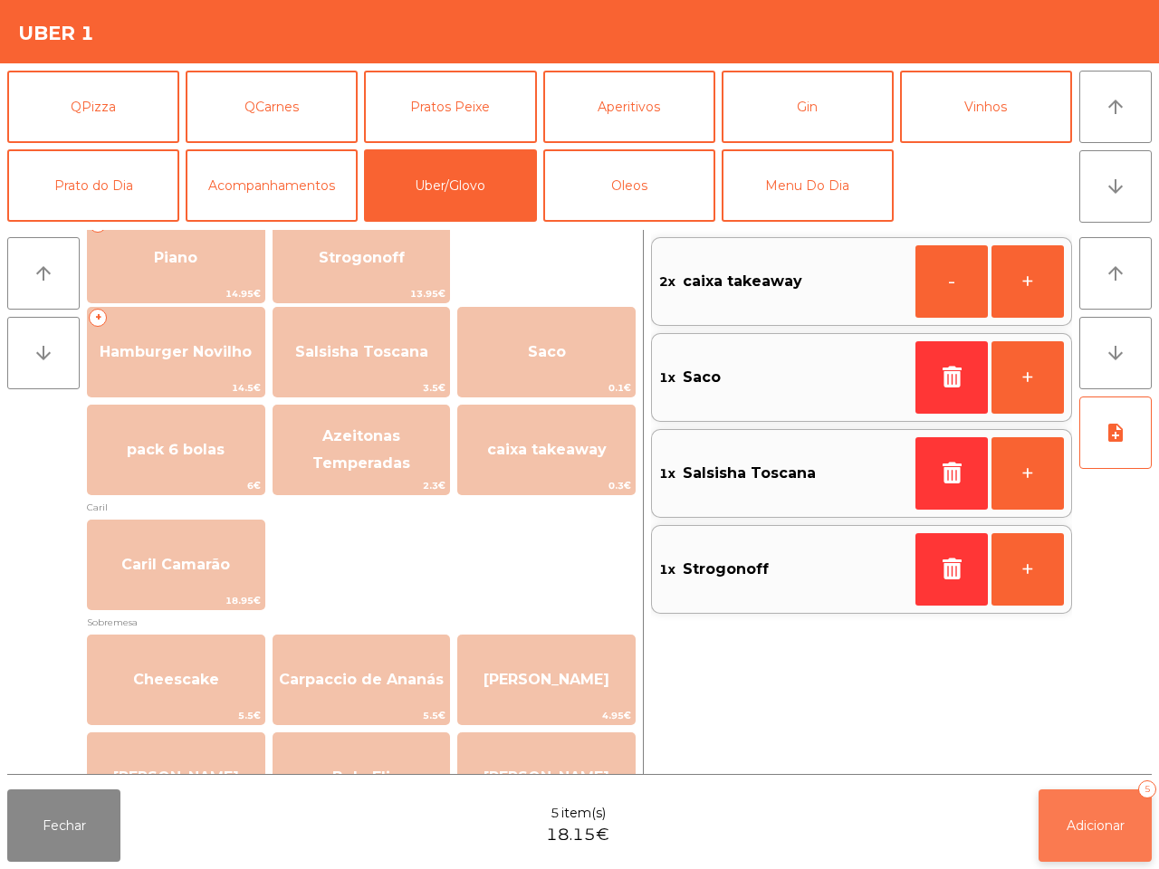
click at [1074, 813] on button "Adicionar 5" at bounding box center [1095, 826] width 113 height 72
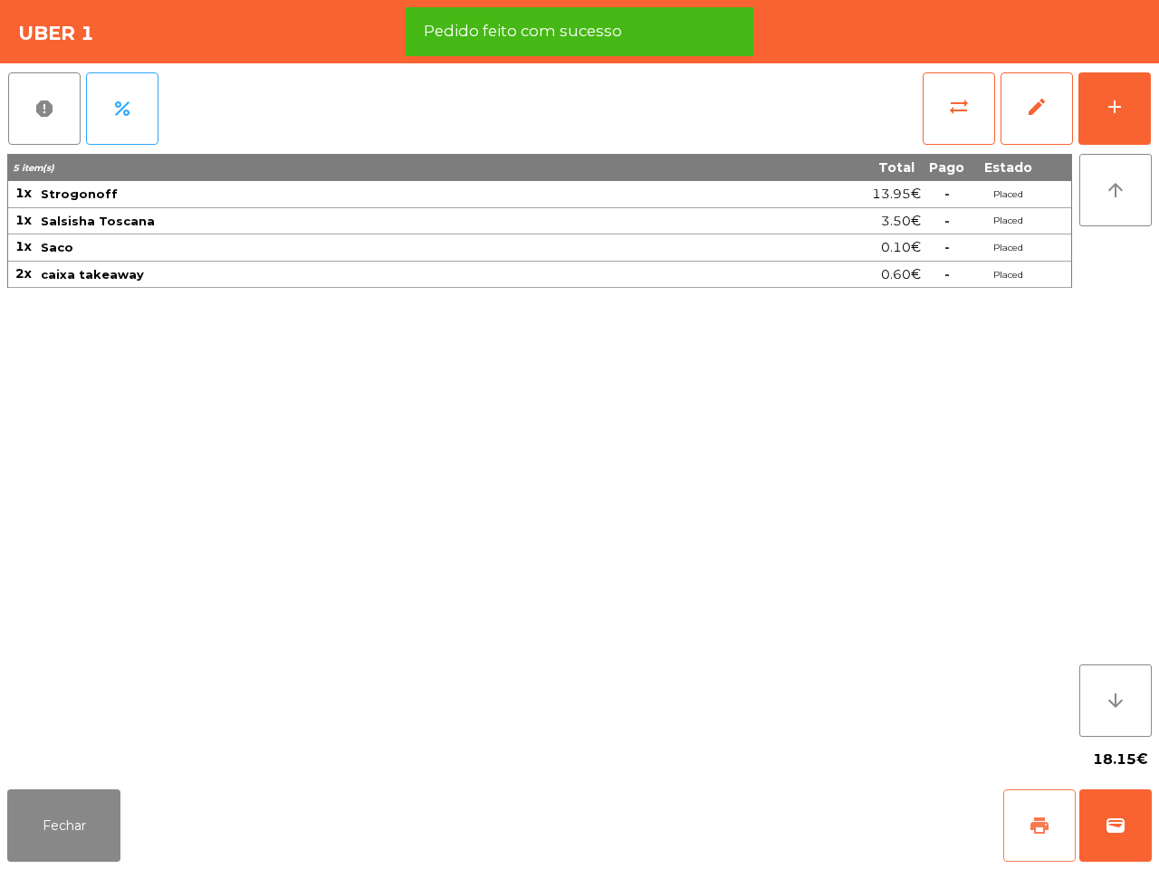
click at [1005, 830] on button "print" at bounding box center [1039, 826] width 72 height 72
click at [1085, 833] on button "wallet" at bounding box center [1115, 826] width 72 height 72
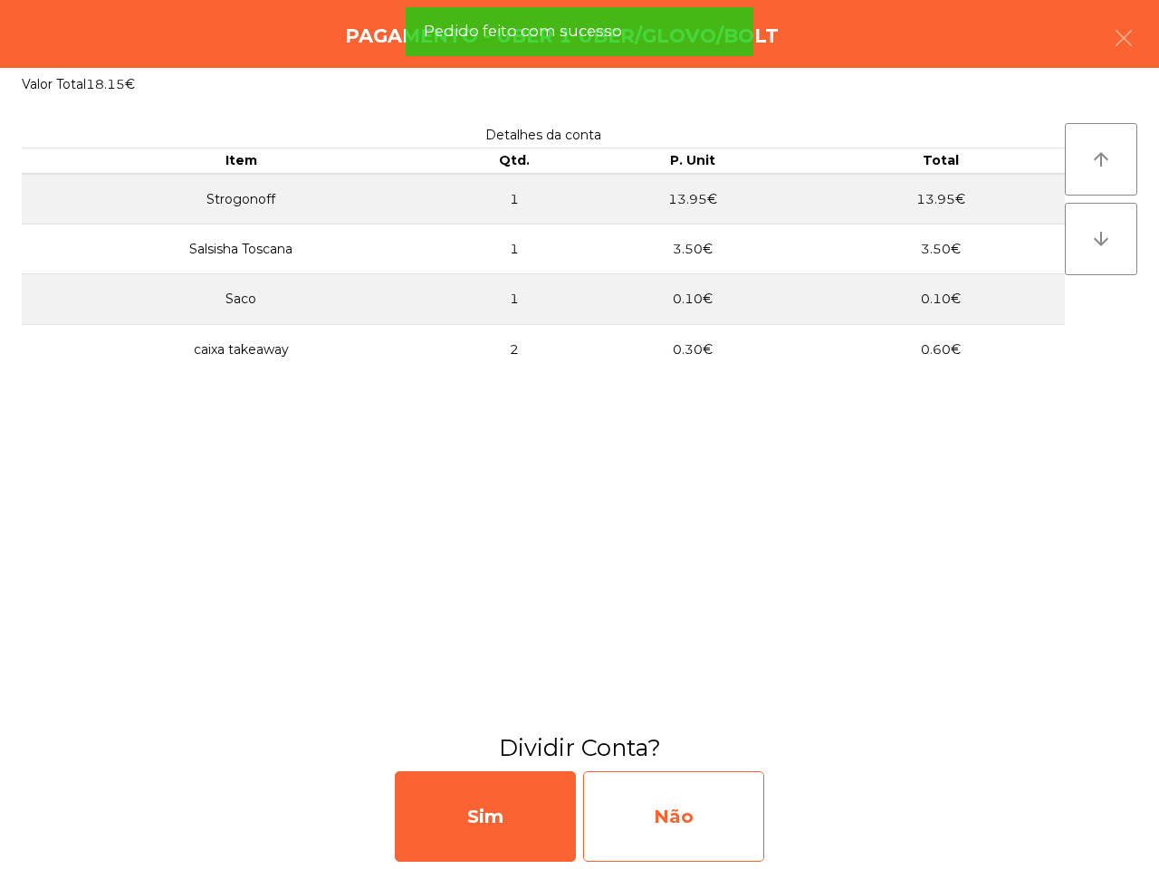
drag, startPoint x: 791, startPoint y: 831, endPoint x: 730, endPoint y: 830, distance: 60.7
click at [785, 831] on div "Sim Não" at bounding box center [579, 816] width 1159 height 105
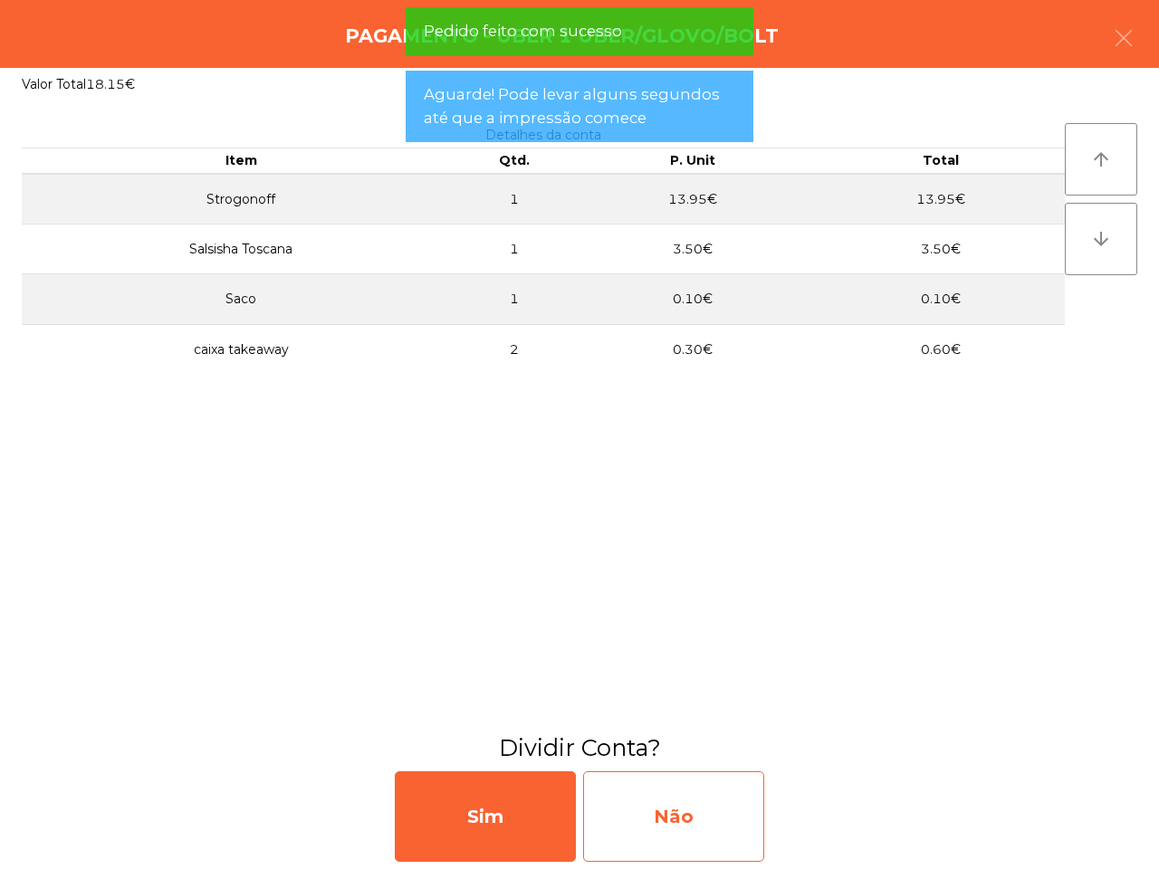
click at [730, 830] on div "Não" at bounding box center [673, 817] width 181 height 91
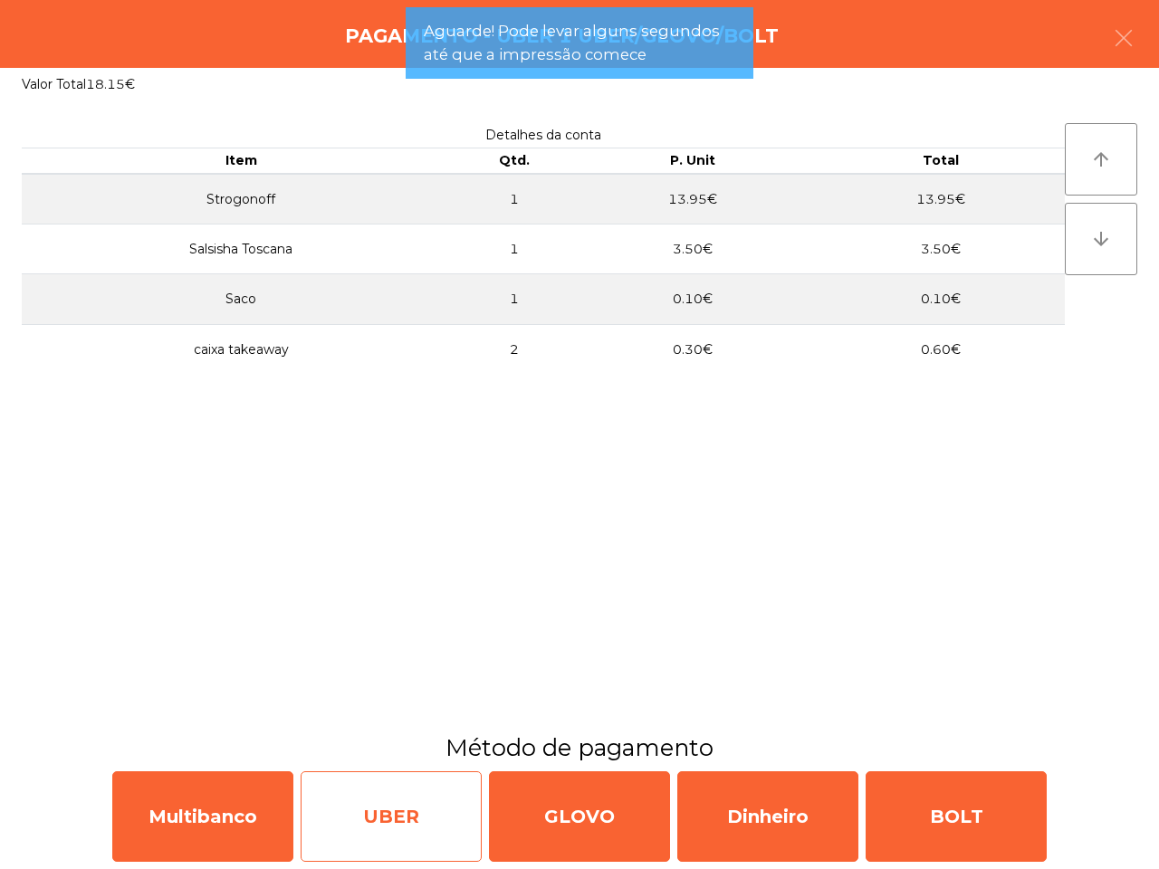
click at [349, 795] on div "UBER" at bounding box center [391, 817] width 181 height 91
select select "**"
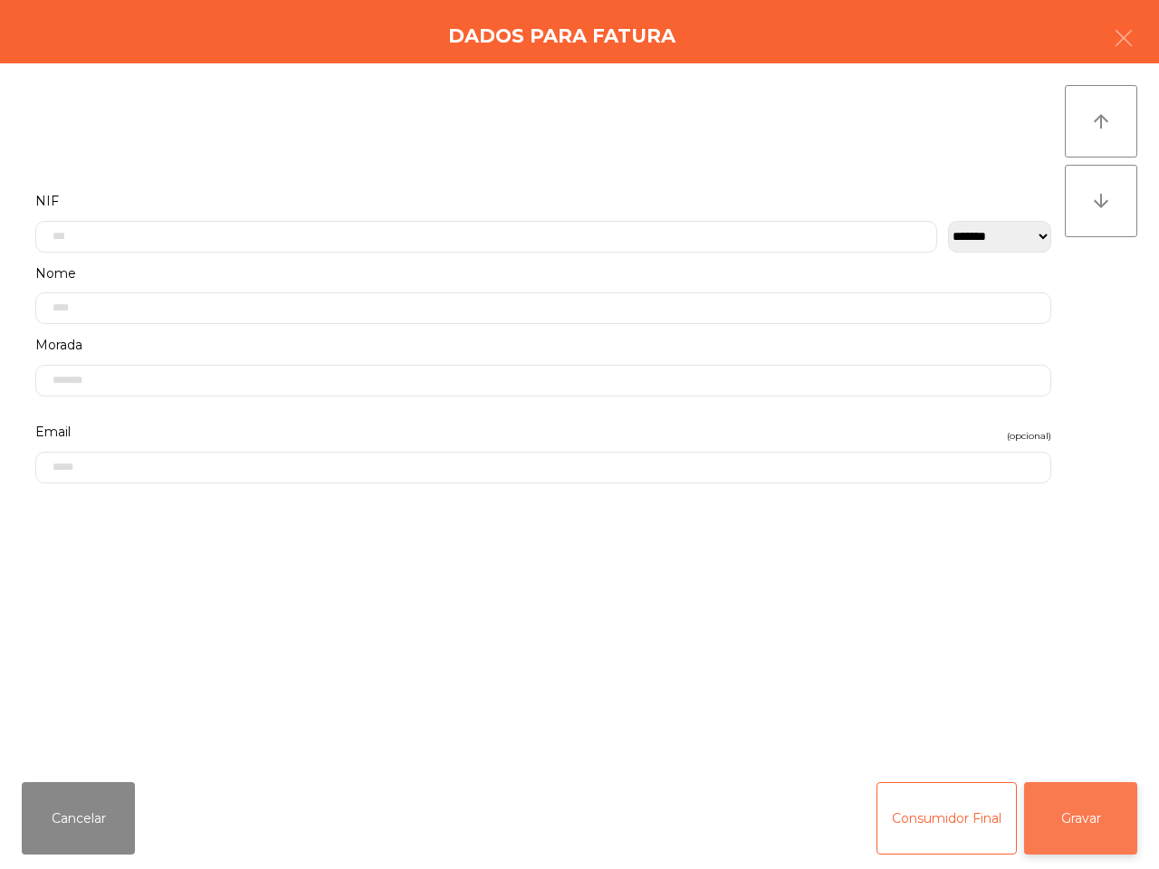
click at [1069, 799] on button "Gravar" at bounding box center [1080, 818] width 113 height 72
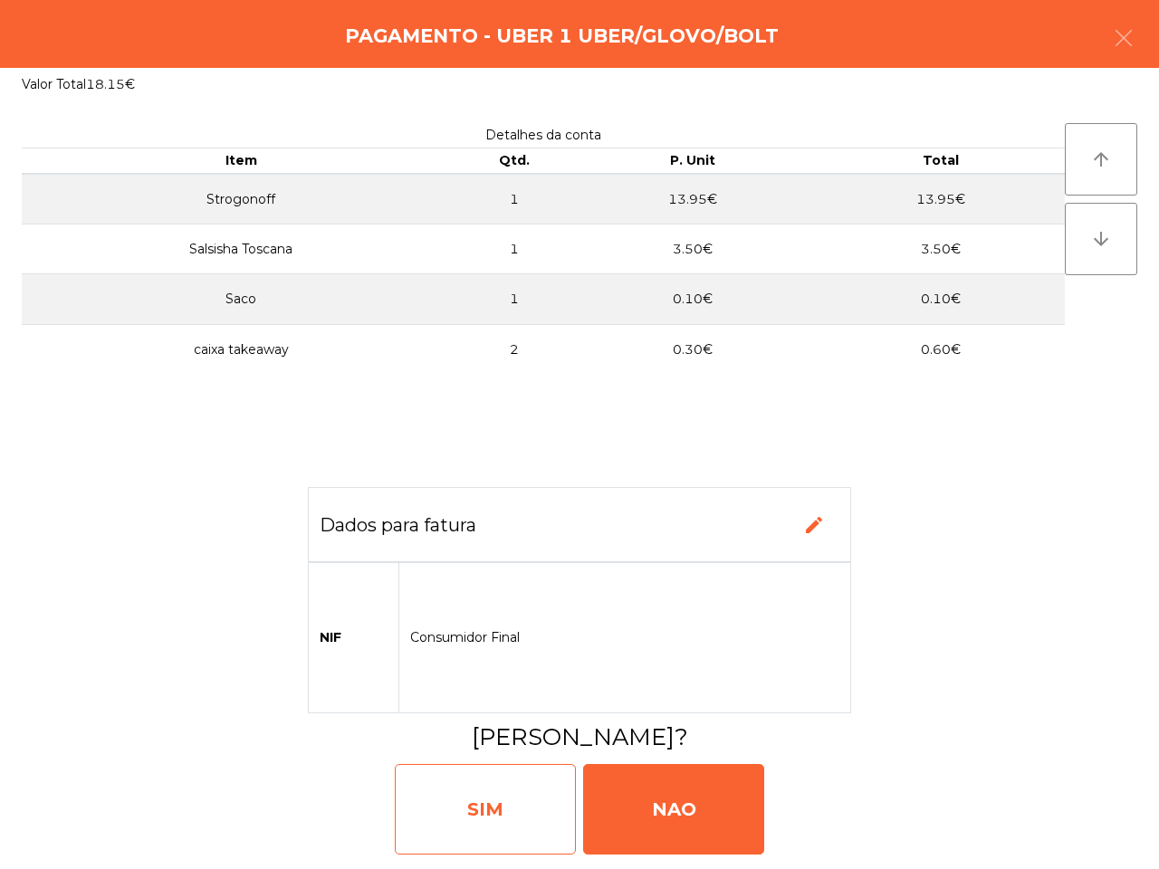
click at [483, 808] on div "SIM" at bounding box center [485, 809] width 181 height 91
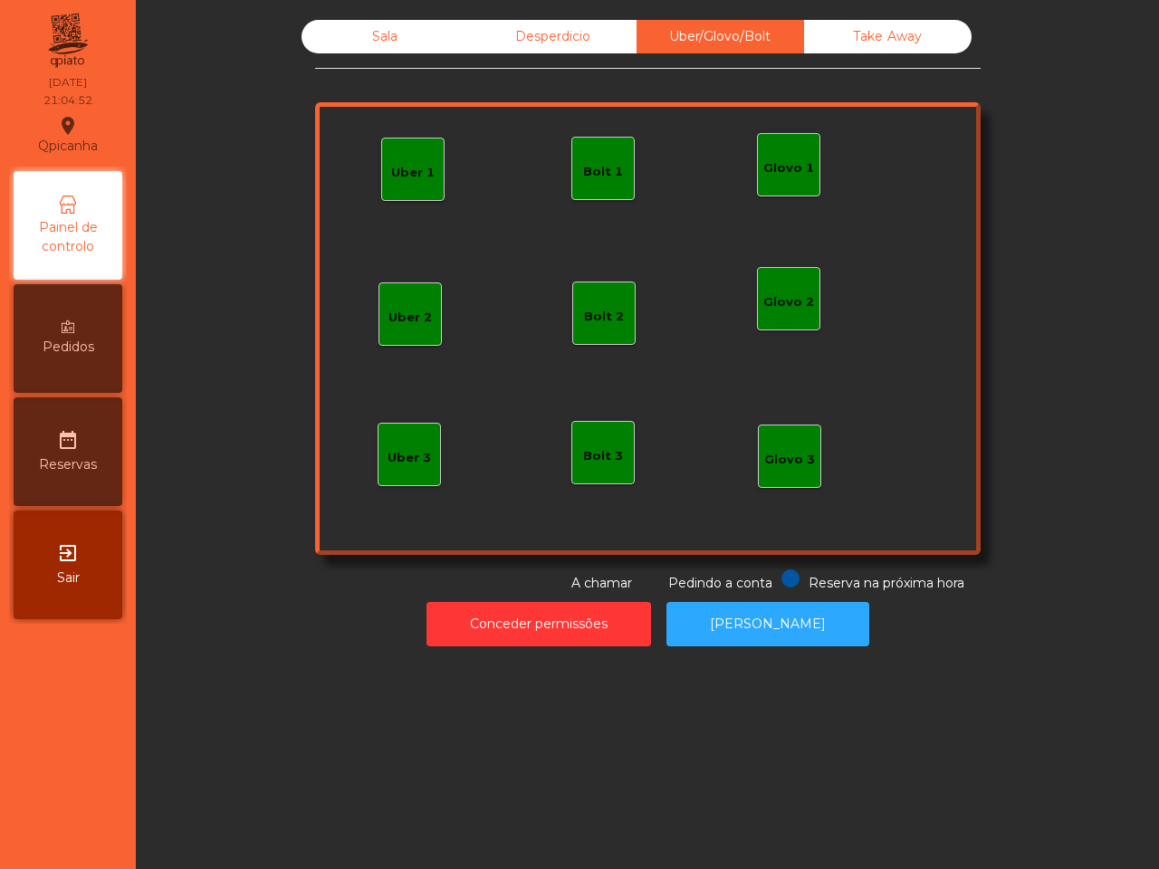
click at [354, 25] on div "Sala" at bounding box center [386, 37] width 168 height 34
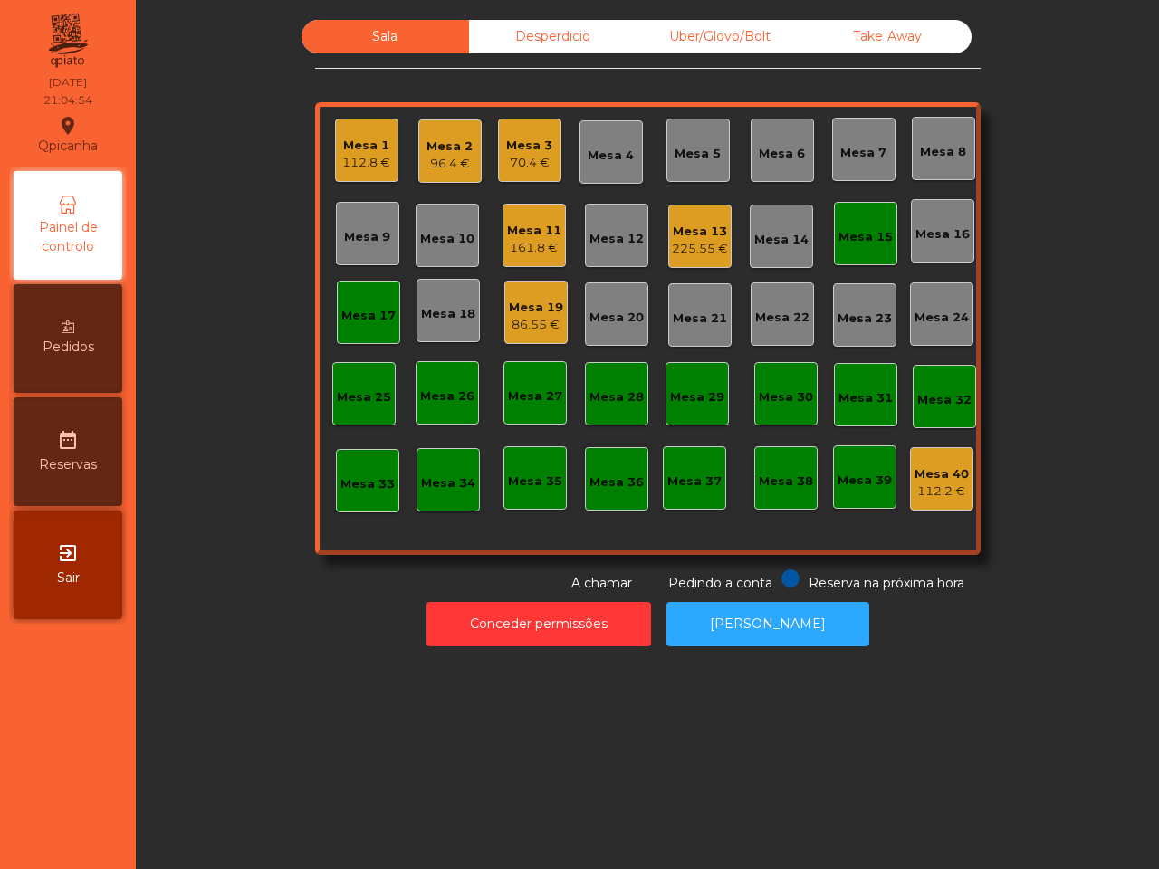
click at [533, 141] on div "Mesa 3" at bounding box center [529, 146] width 46 height 18
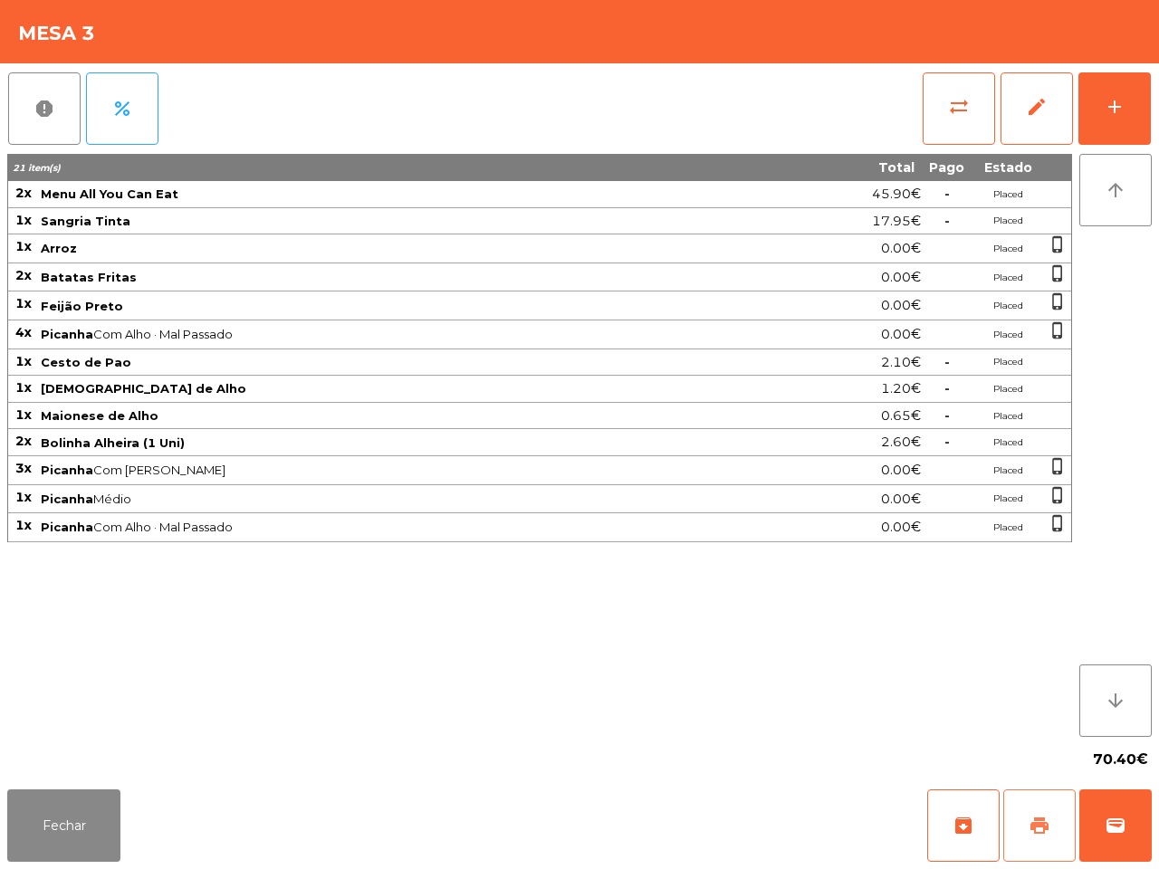
drag, startPoint x: 1037, startPoint y: 818, endPoint x: 1032, endPoint y: 800, distance: 18.7
click at [1037, 817] on span "print" at bounding box center [1040, 826] width 22 height 22
click at [88, 830] on button "Fechar" at bounding box center [63, 826] width 113 height 72
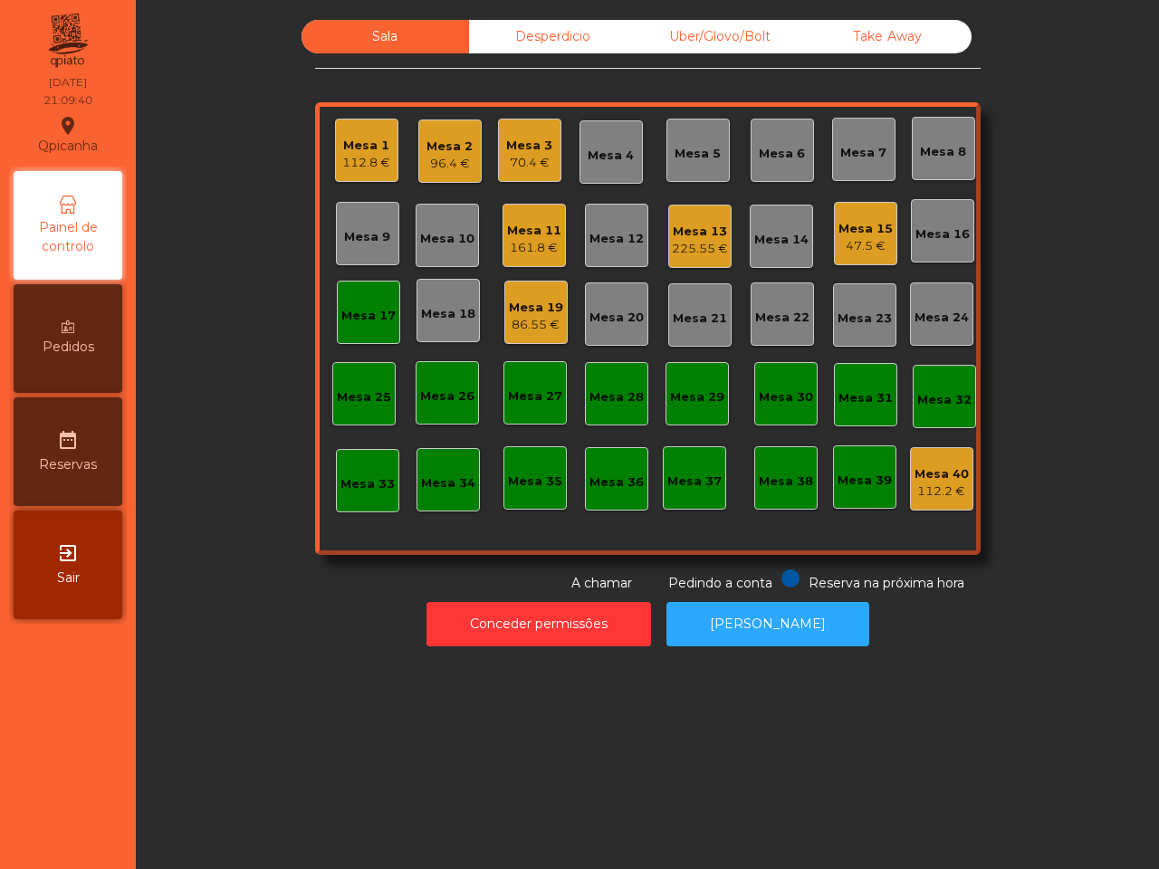
click at [513, 319] on div "86.55 €" at bounding box center [536, 325] width 54 height 18
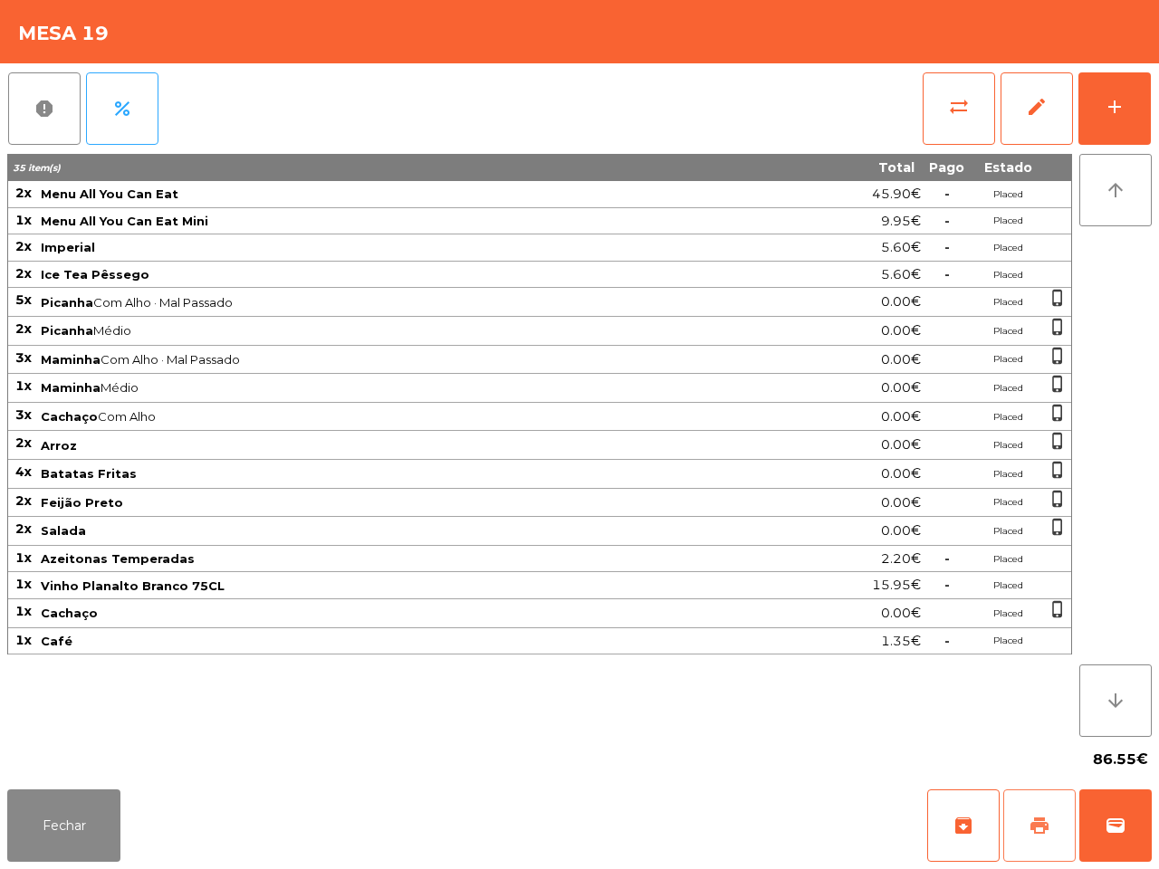
click at [1022, 820] on button "print" at bounding box center [1039, 826] width 72 height 72
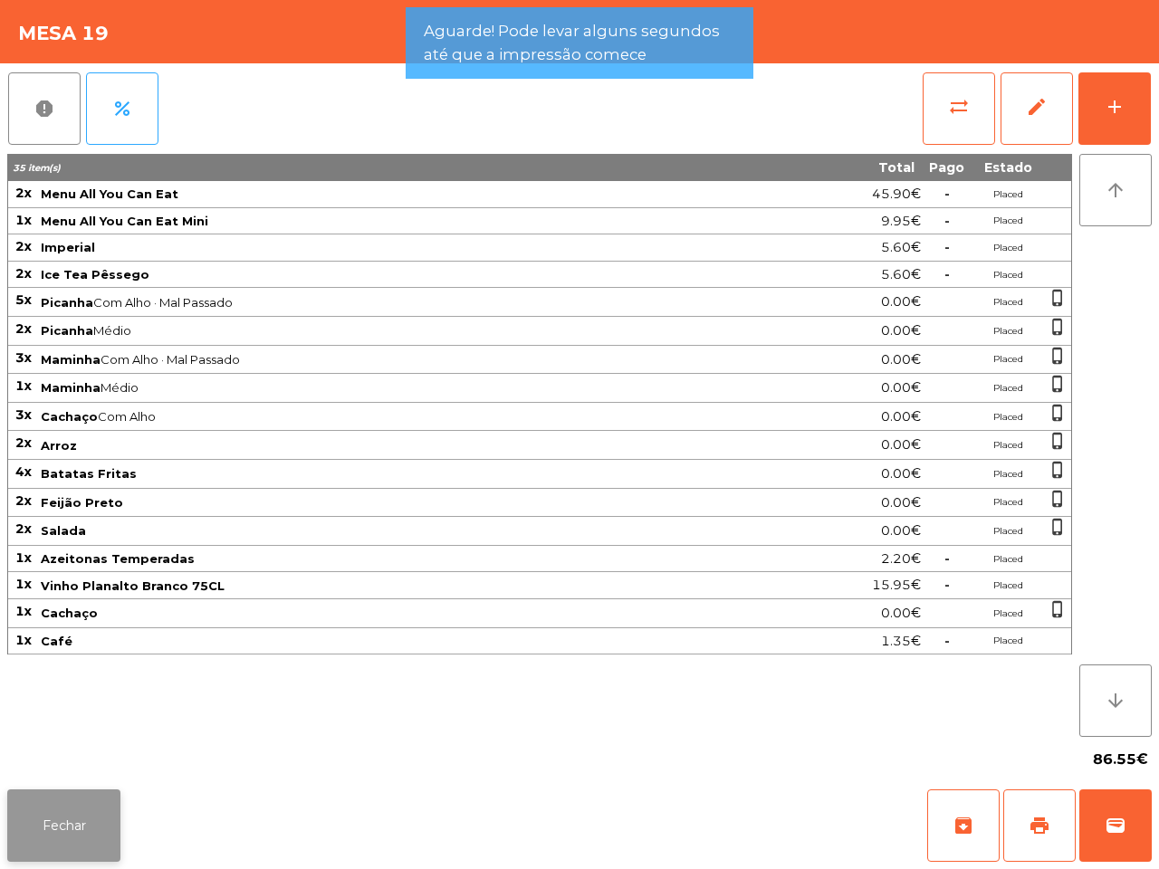
click at [66, 821] on button "Fechar" at bounding box center [63, 826] width 113 height 72
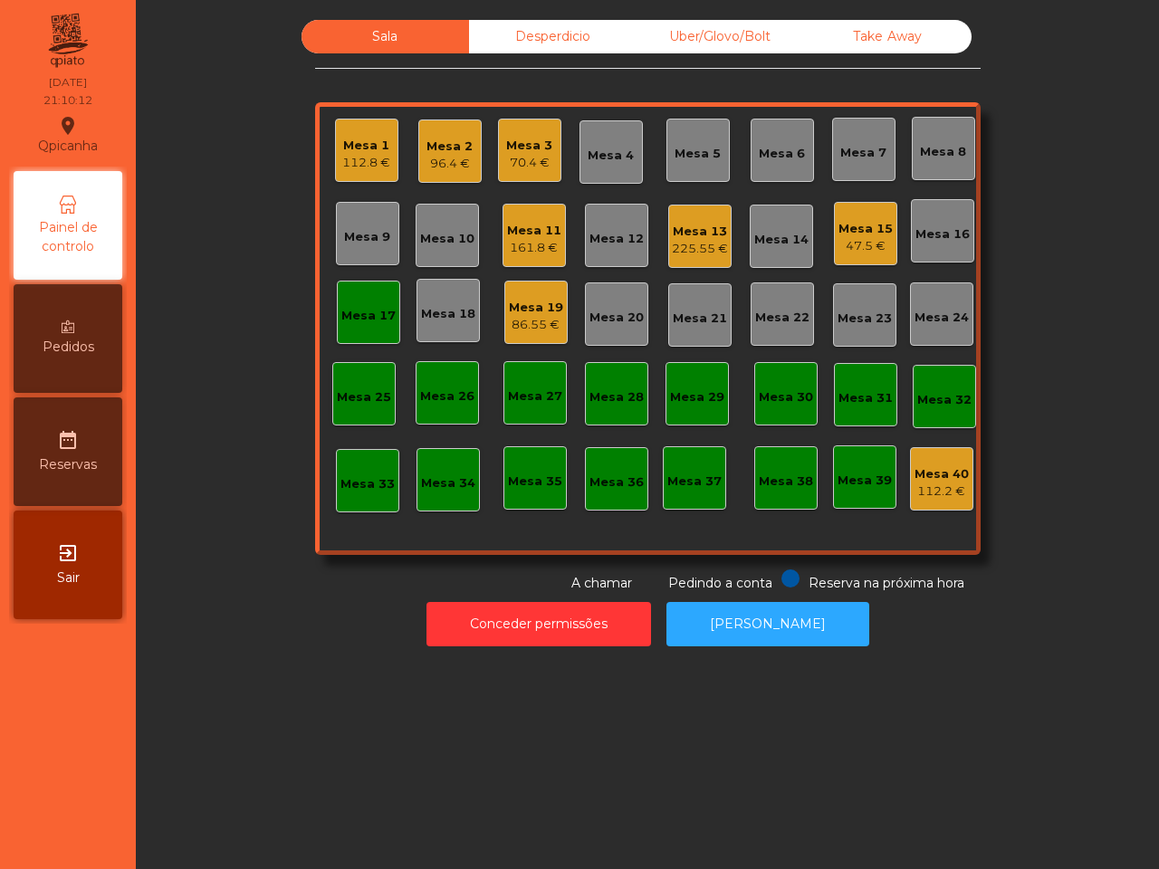
click at [521, 299] on div "Mesa 19" at bounding box center [536, 308] width 54 height 18
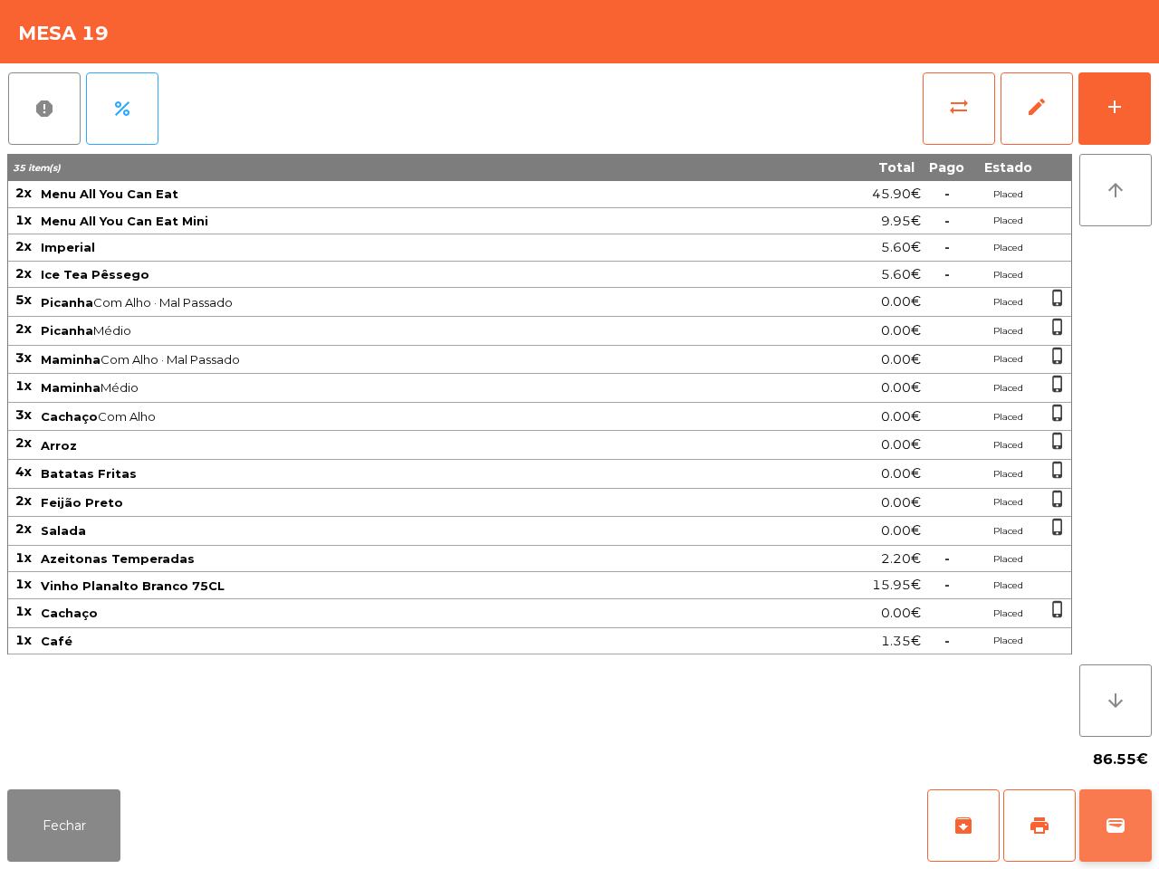
click at [1126, 830] on button "wallet" at bounding box center [1115, 826] width 72 height 72
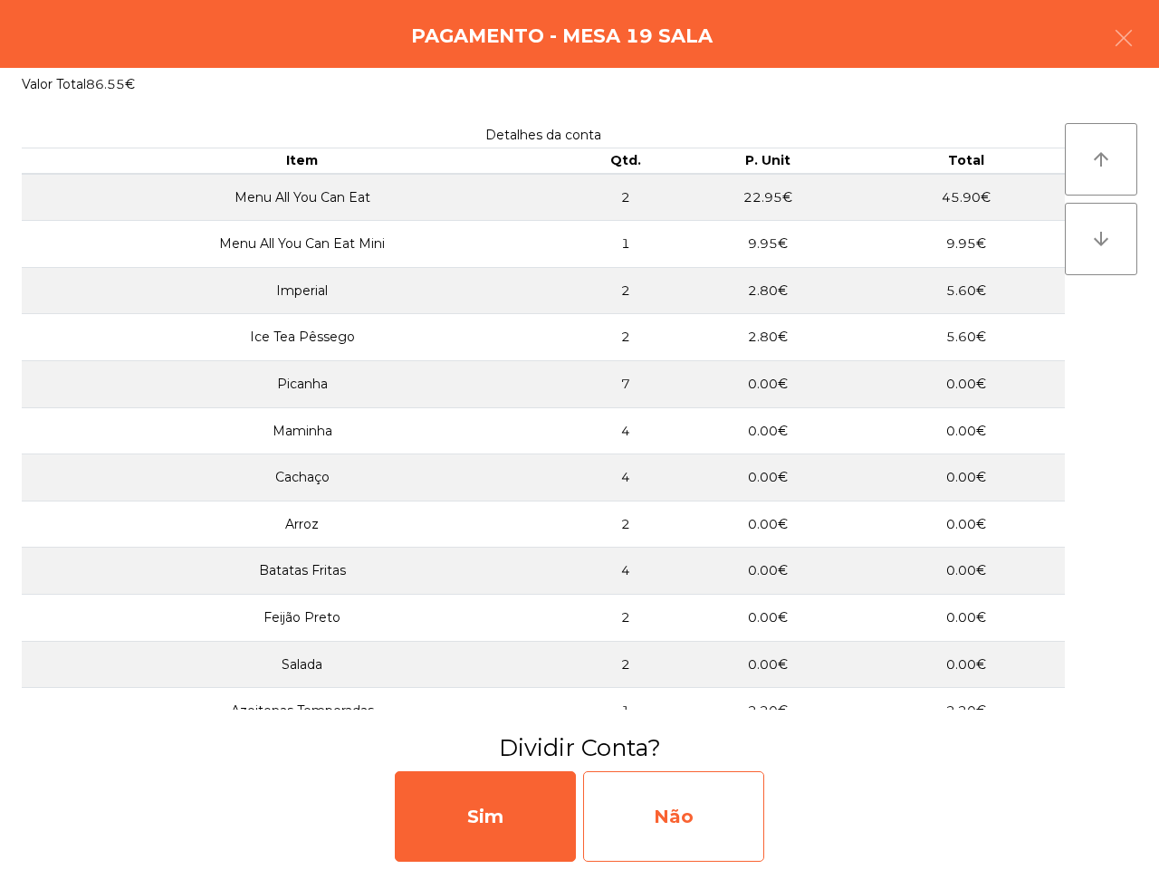
click at [658, 839] on div "Não" at bounding box center [673, 817] width 181 height 91
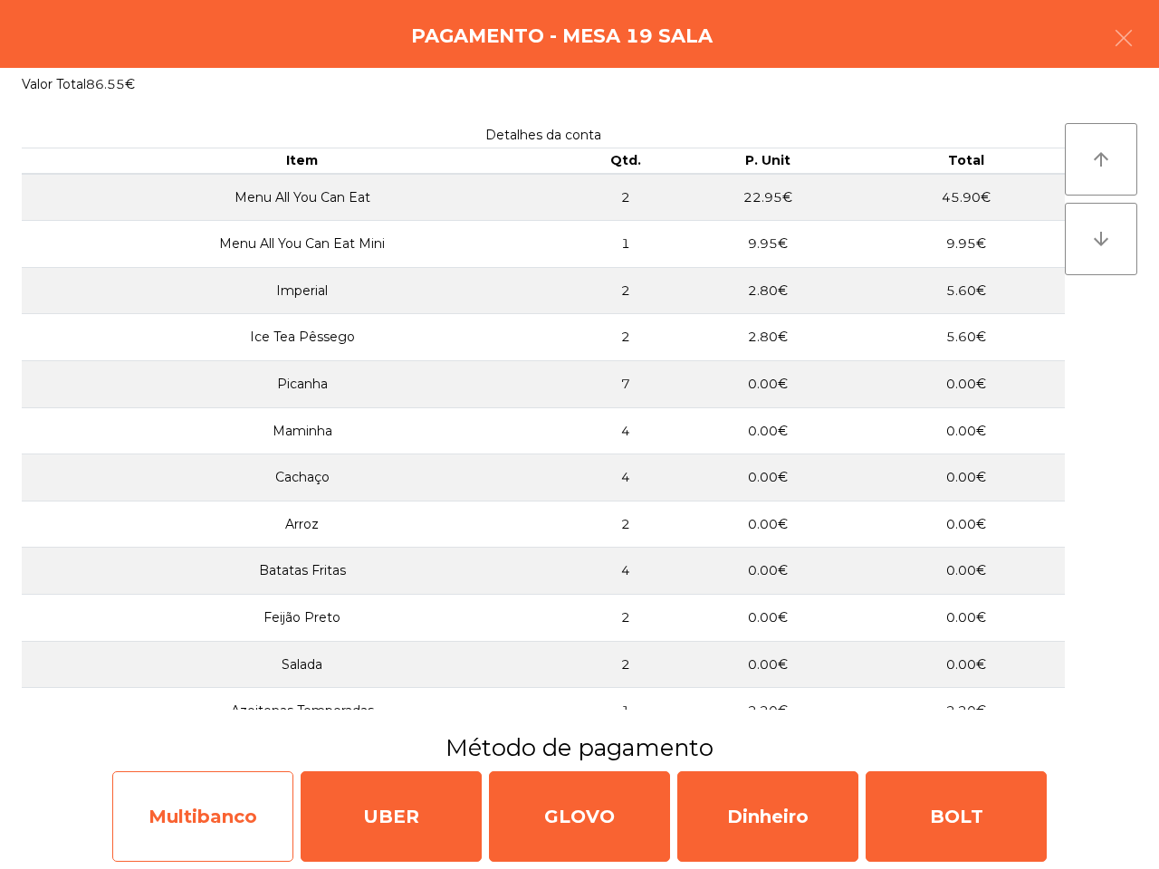
click at [214, 821] on div "Multibanco" at bounding box center [202, 817] width 181 height 91
select select "**"
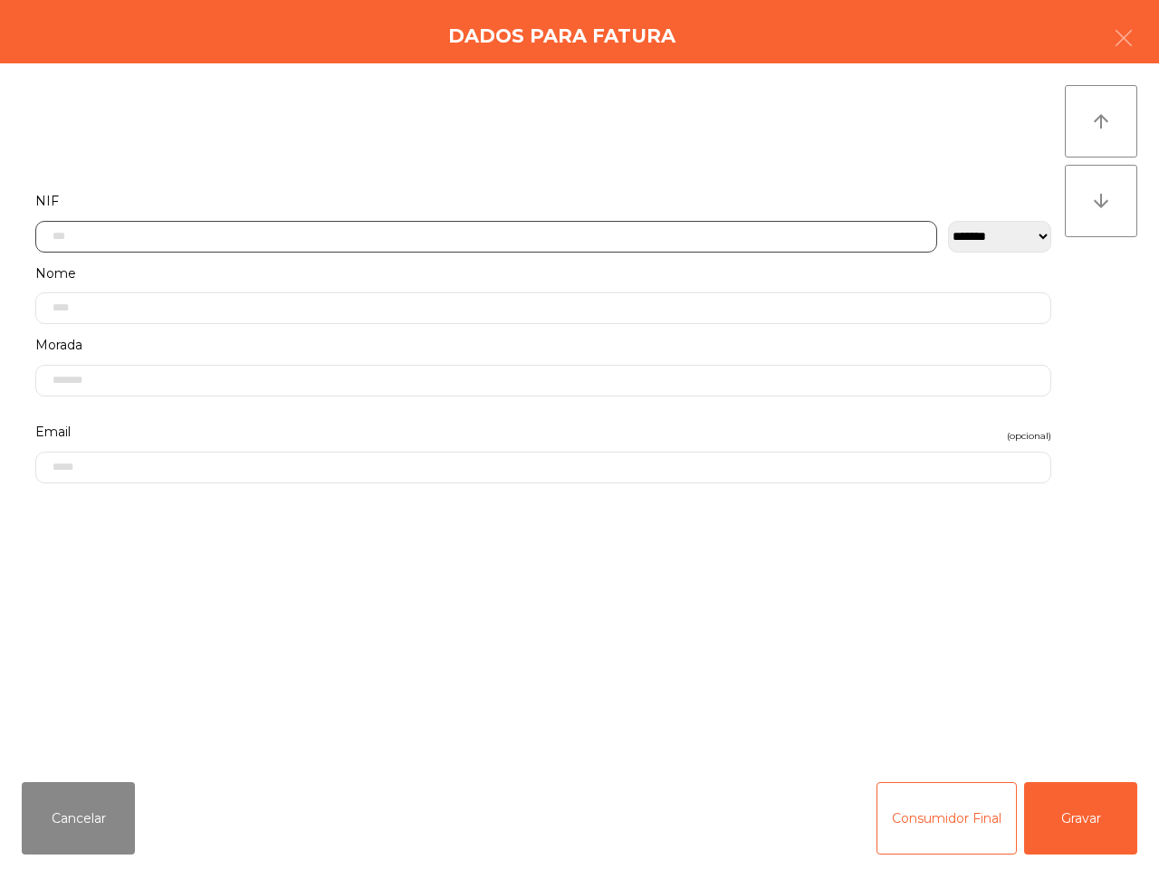
click at [287, 226] on input "text" at bounding box center [486, 237] width 902 height 32
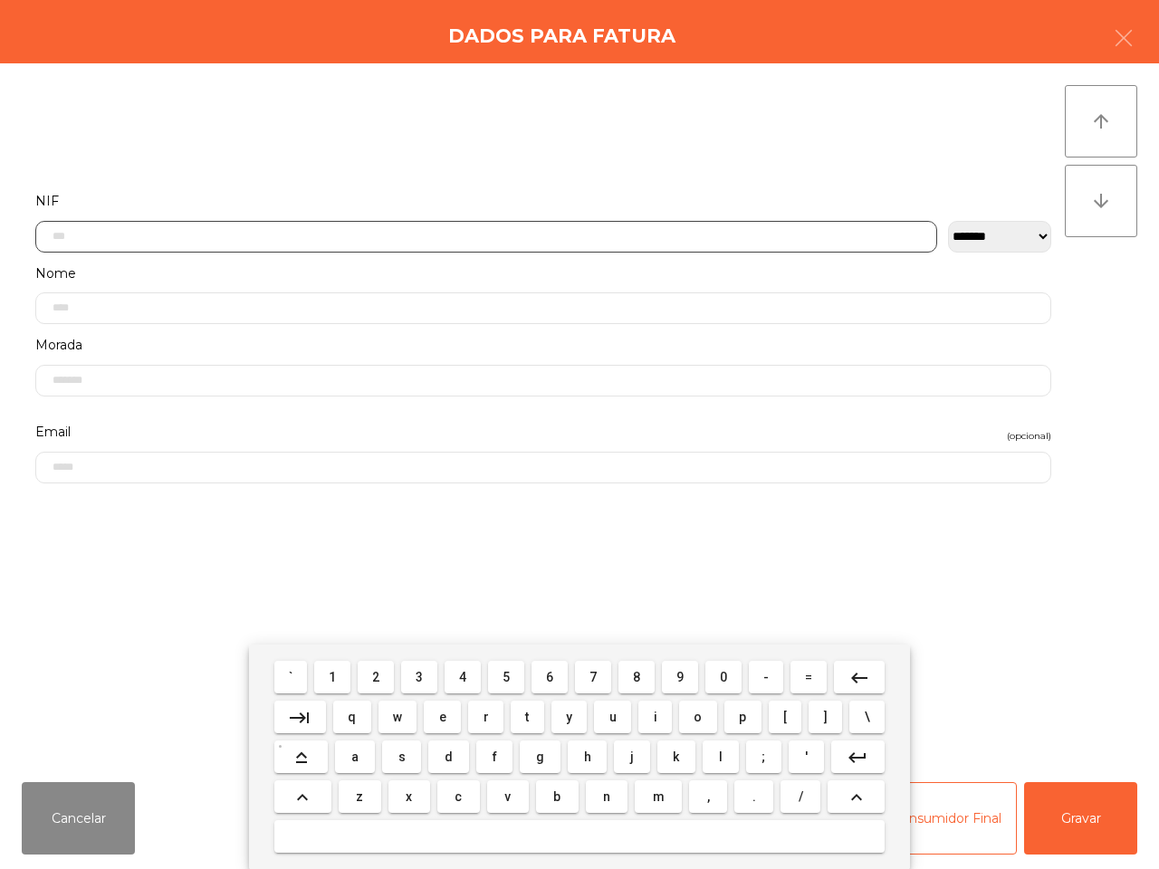
scroll to position [87, 0]
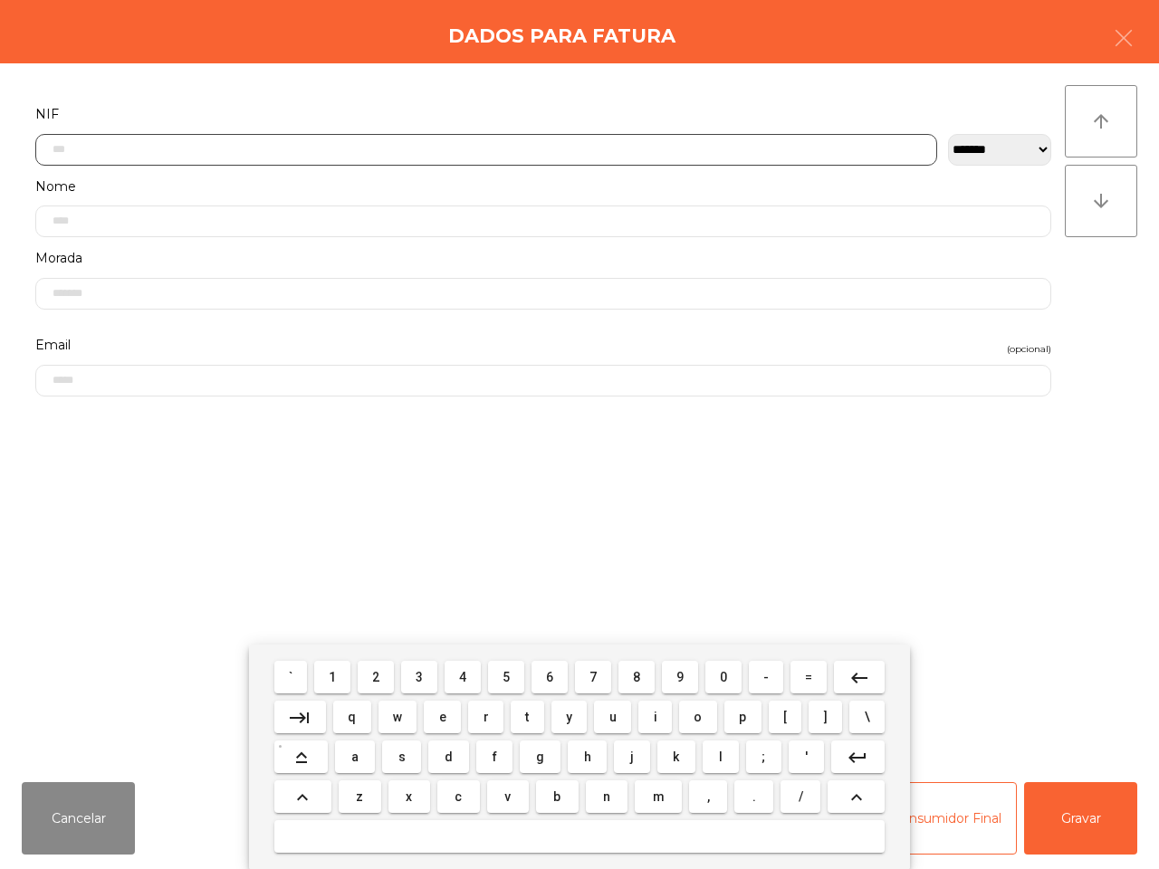
click at [373, 667] on button "2" at bounding box center [376, 677] width 36 height 33
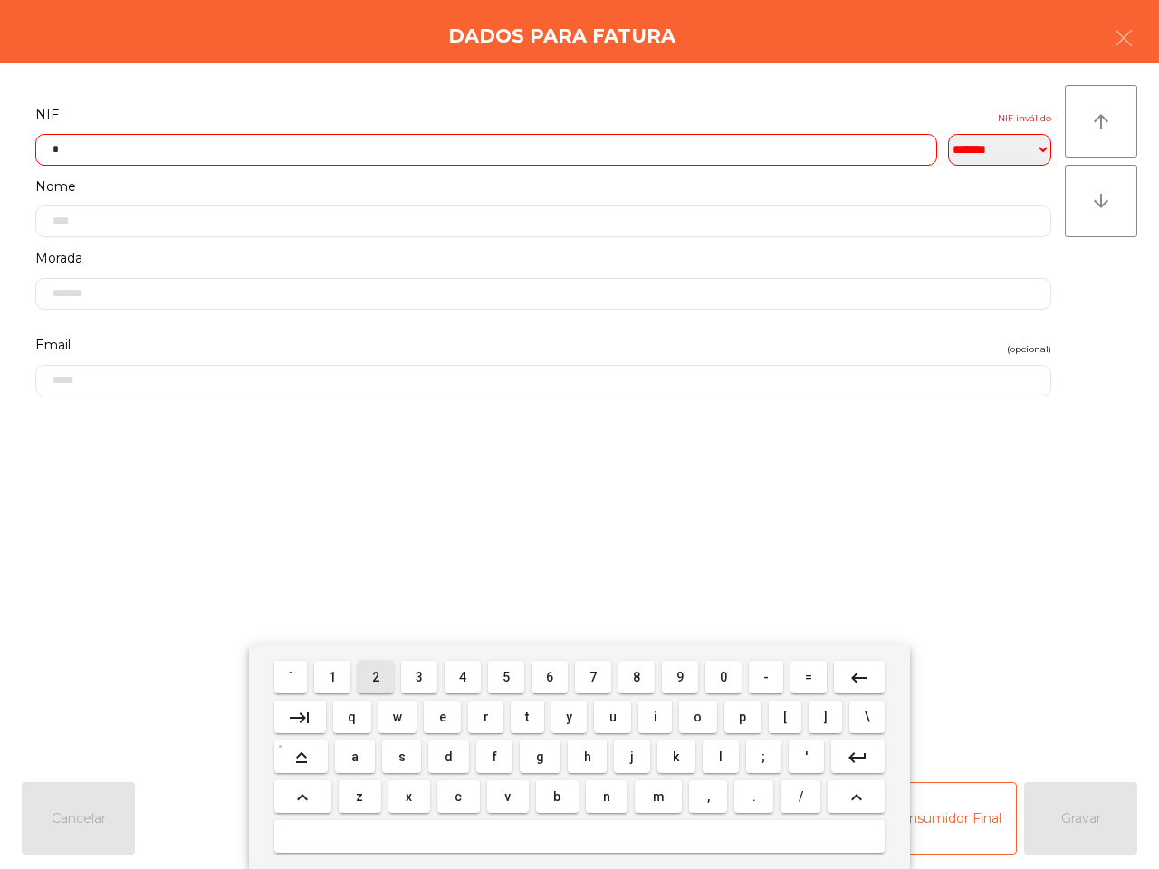
scroll to position [101, 0]
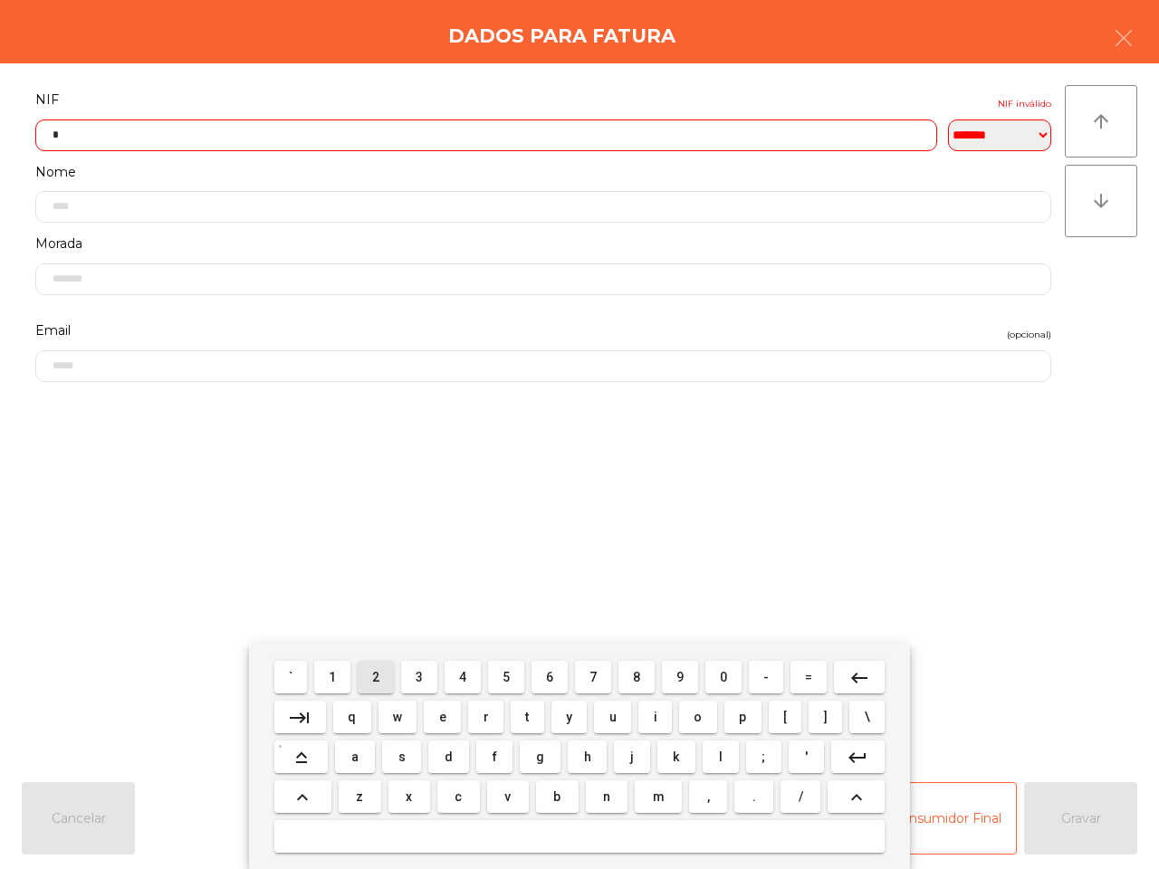
click at [374, 672] on span "2" at bounding box center [375, 677] width 7 height 14
click at [590, 675] on span "7" at bounding box center [593, 677] width 7 height 14
click at [329, 668] on button "1" at bounding box center [332, 677] width 36 height 33
click at [686, 684] on button "9" at bounding box center [680, 677] width 36 height 33
drag, startPoint x: 587, startPoint y: 672, endPoint x: 571, endPoint y: 676, distance: 15.8
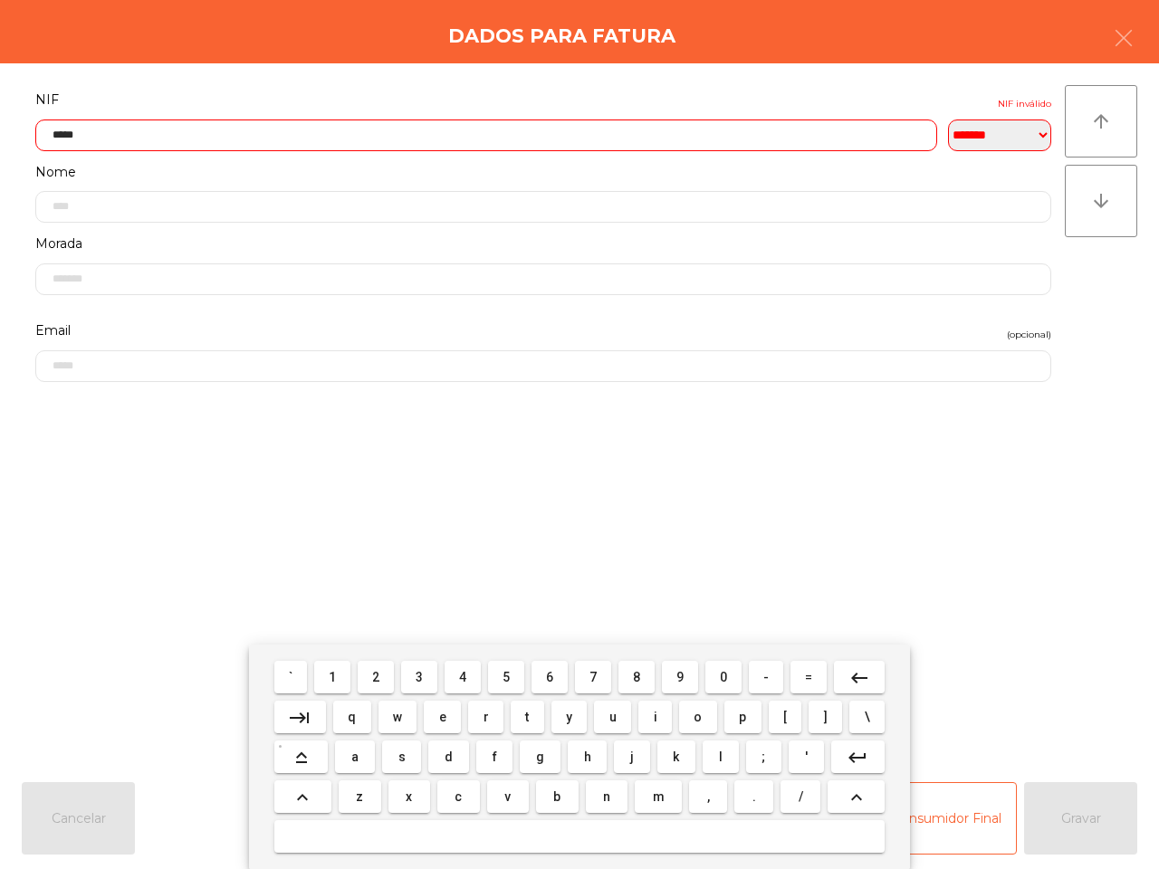
click at [589, 672] on button "7" at bounding box center [593, 677] width 36 height 33
click at [555, 677] on button "6" at bounding box center [550, 677] width 36 height 33
click at [331, 673] on span "1" at bounding box center [332, 677] width 7 height 14
click at [513, 680] on button "5" at bounding box center [506, 677] width 36 height 33
type input "*********"
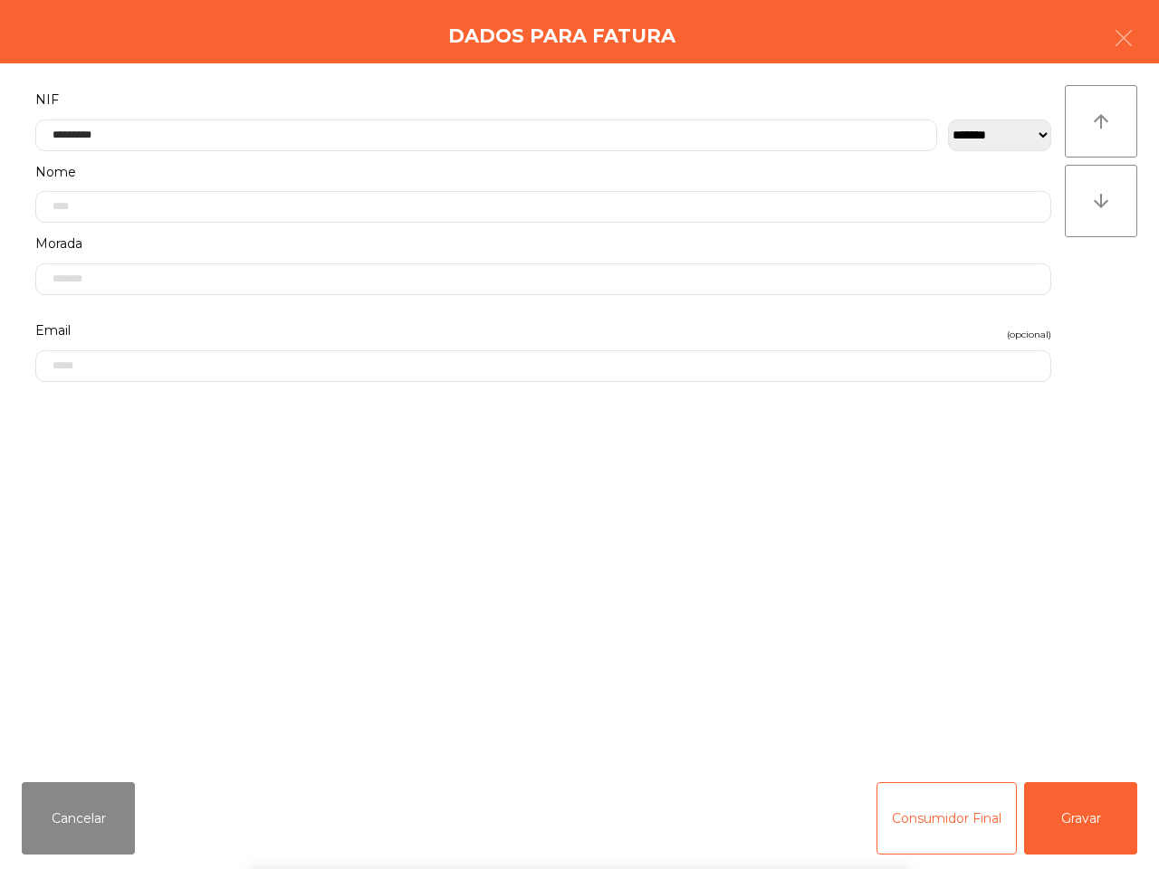
click at [581, 599] on form "**********" at bounding box center [543, 418] width 1043 height 661
click at [1078, 830] on button "Gravar" at bounding box center [1080, 818] width 113 height 72
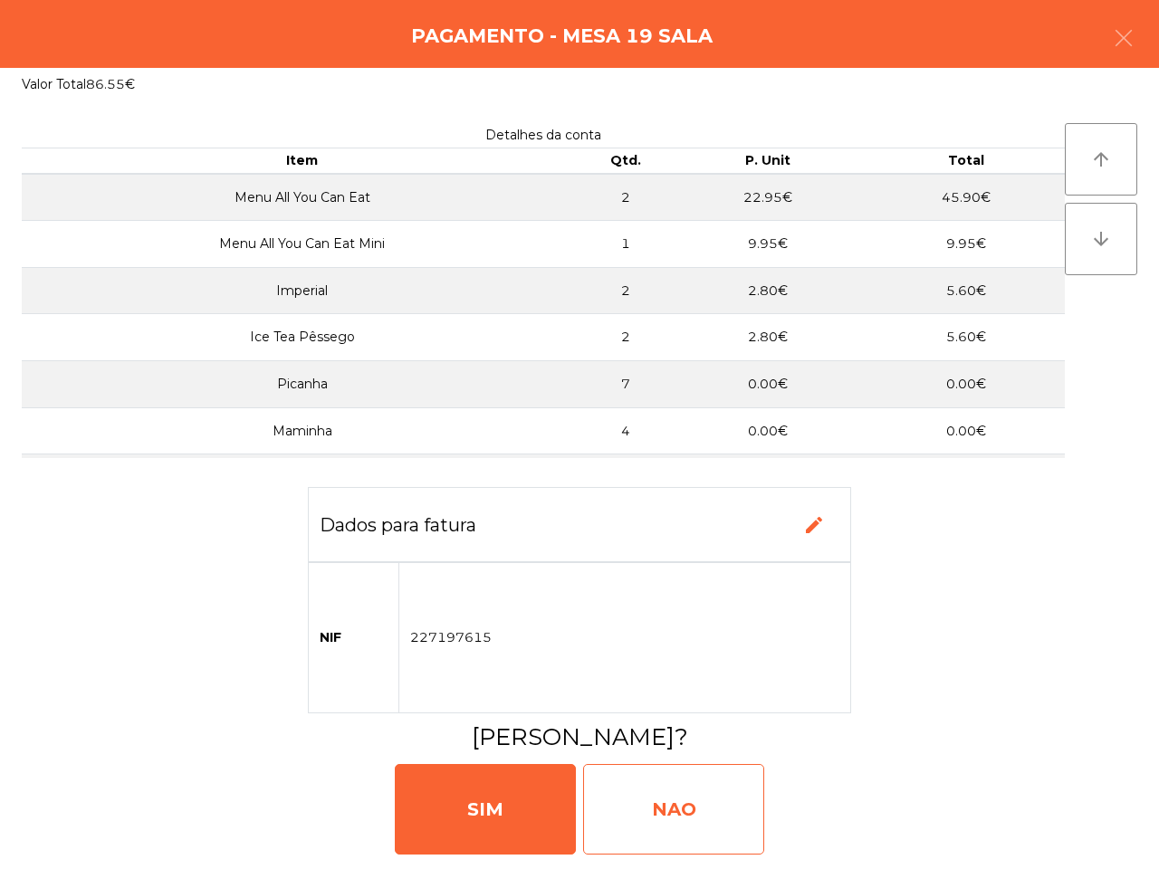
drag, startPoint x: 670, startPoint y: 804, endPoint x: 662, endPoint y: 799, distance: 9.8
click at [671, 808] on div "NAO" at bounding box center [673, 809] width 181 height 91
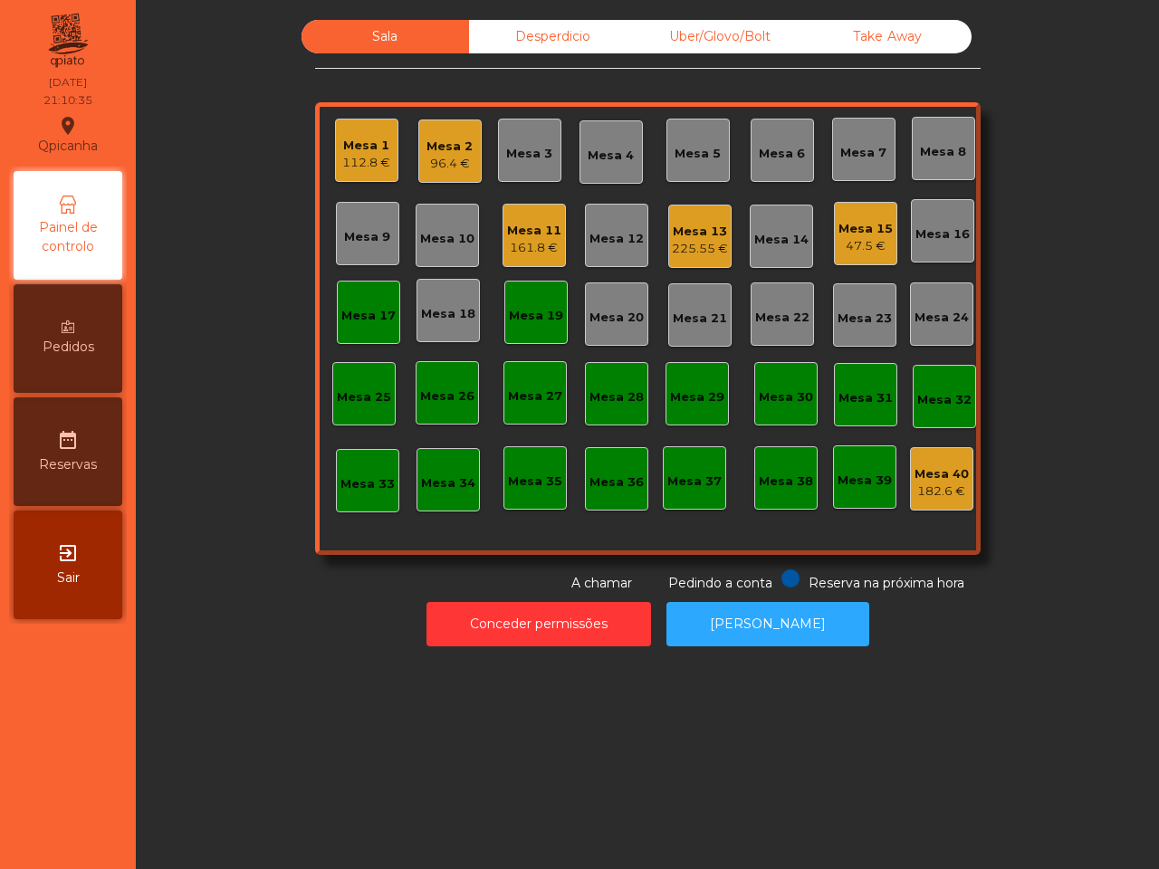
click at [537, 293] on div "Mesa 19" at bounding box center [535, 312] width 63 height 63
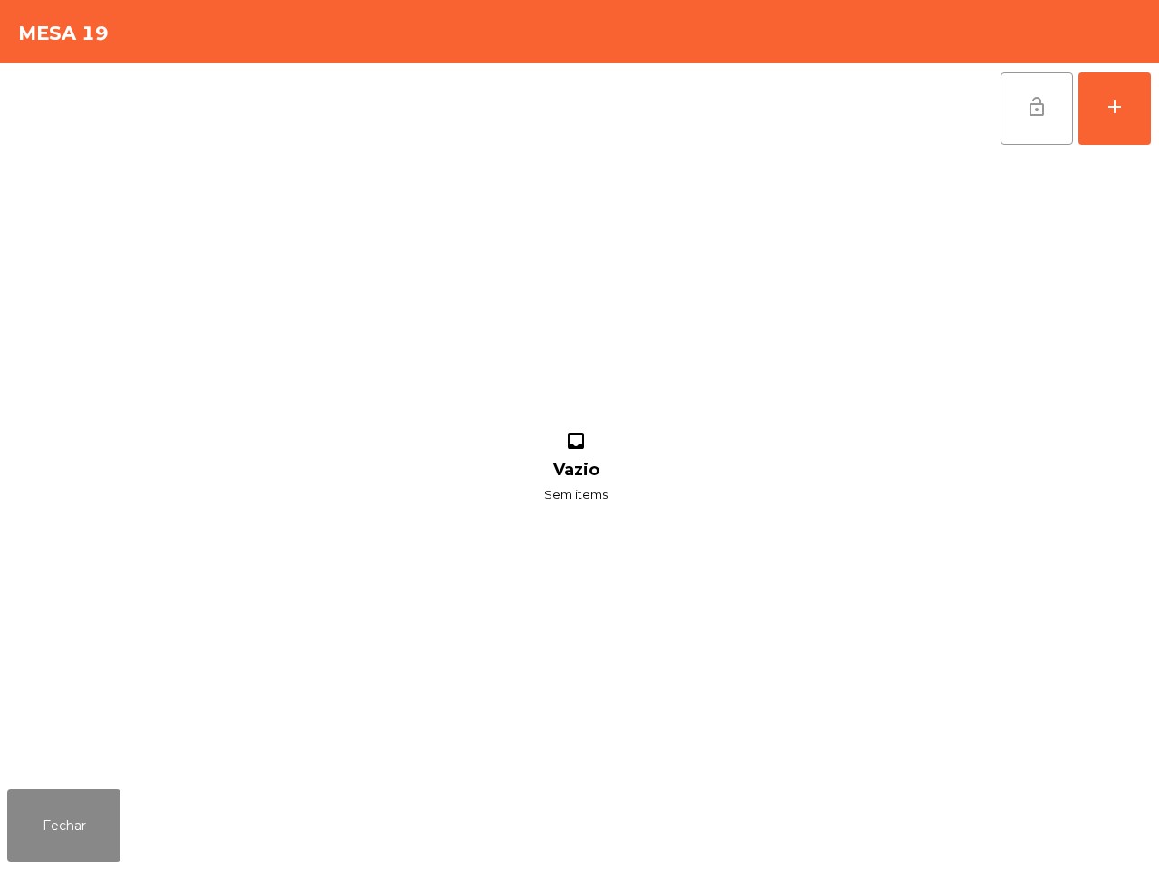
click at [1049, 101] on button "lock_open" at bounding box center [1037, 108] width 72 height 72
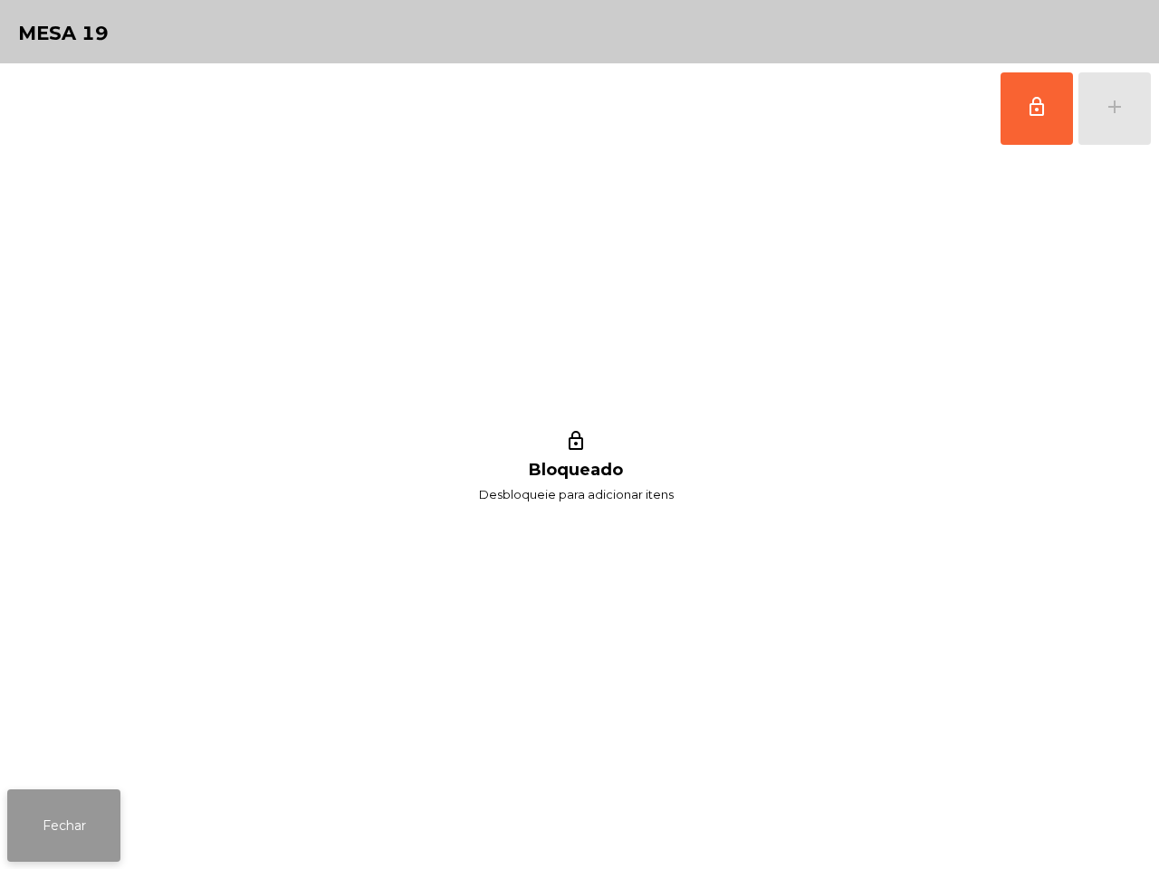
click at [96, 831] on button "Fechar" at bounding box center [63, 826] width 113 height 72
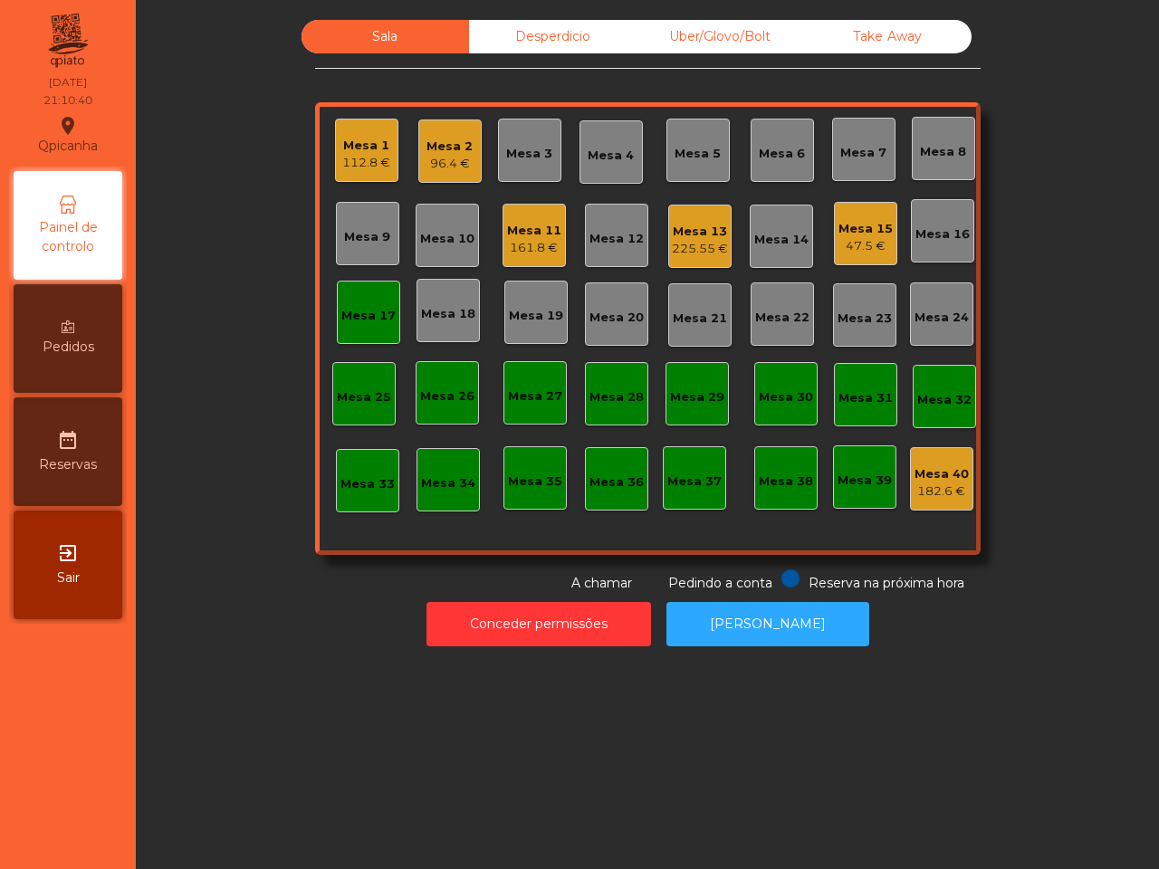
click at [405, 160] on div "Mesa 1 112.8 € Mesa 2 96.4 € Mesa 3 Mesa 4 Mesa 5 Mesa 6 Mesa 7 Mesa 8 Mesa 9 M…" at bounding box center [648, 328] width 666 height 453
click at [427, 170] on div "96.4 €" at bounding box center [450, 164] width 46 height 18
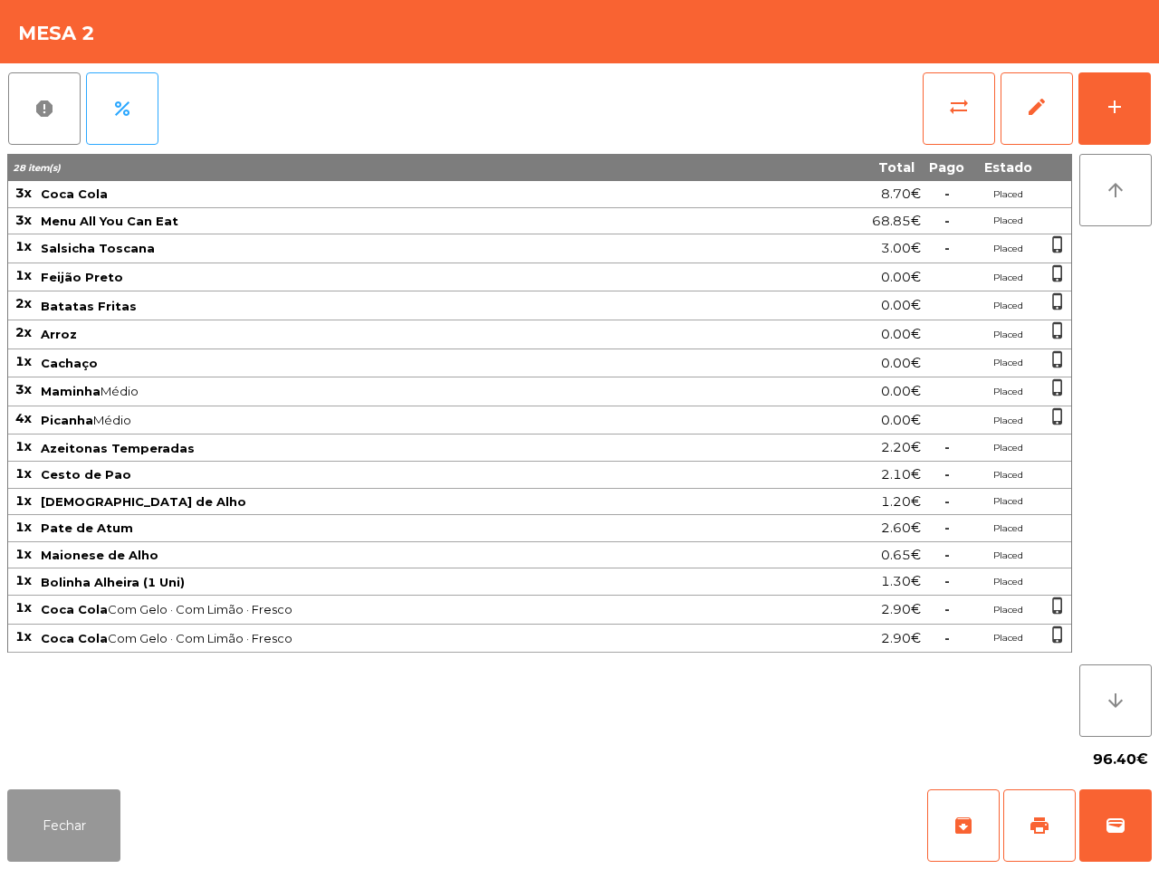
drag, startPoint x: 59, startPoint y: 830, endPoint x: 63, endPoint y: 820, distance: 10.9
click at [57, 830] on button "Fechar" at bounding box center [63, 826] width 113 height 72
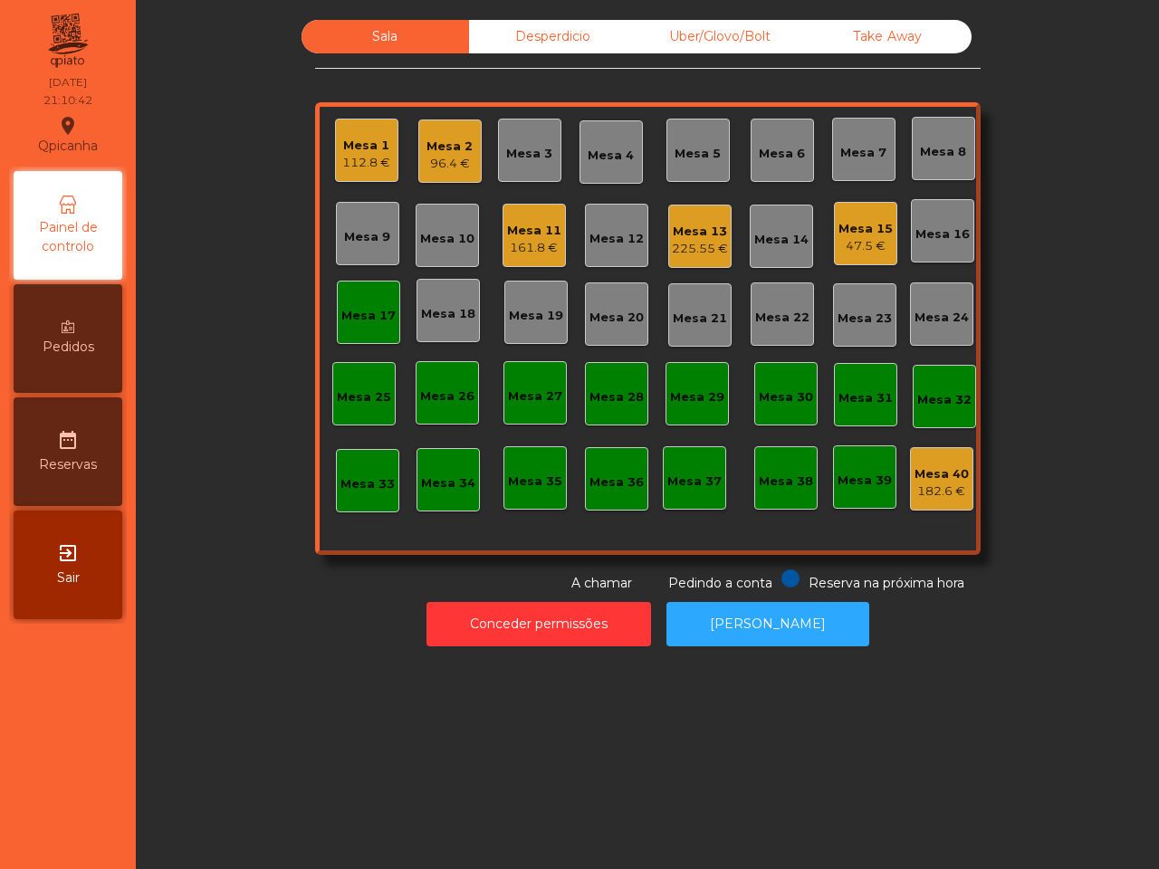
click at [282, 639] on div "Conceder permissões Abrir [PERSON_NAME]" at bounding box center [647, 624] width 974 height 62
